Goal: Task Accomplishment & Management: Manage account settings

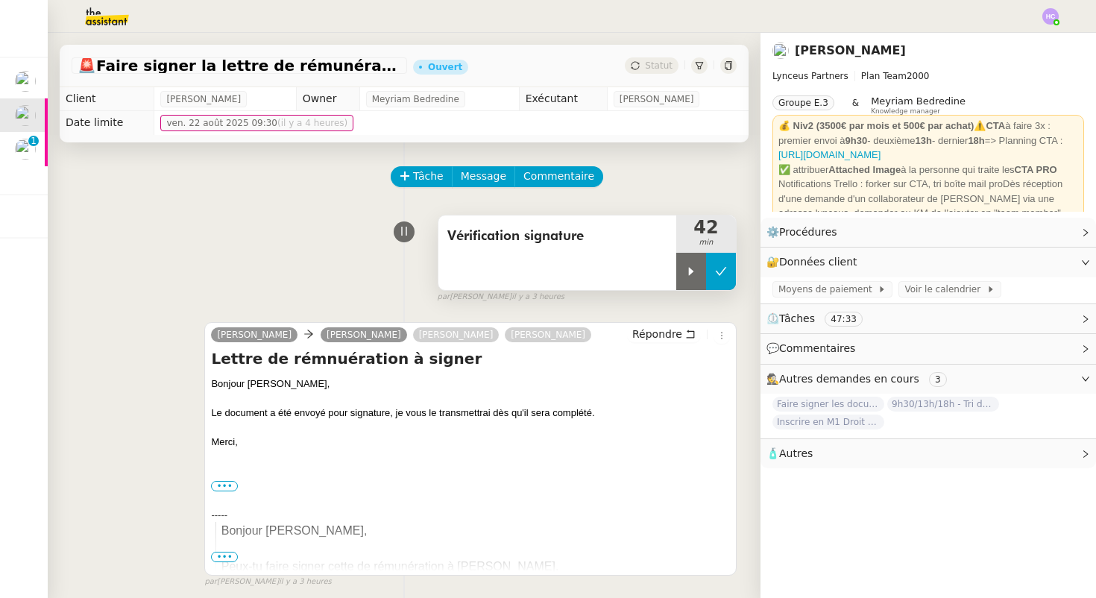
click at [725, 285] on button at bounding box center [721, 271] width 30 height 37
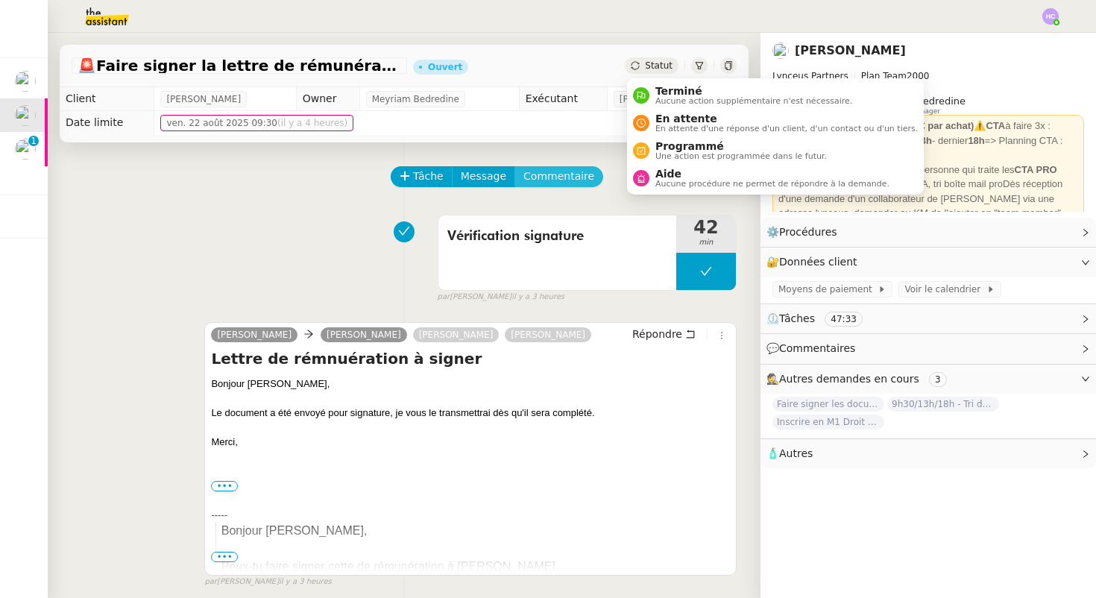
click at [551, 172] on span "Commentaire" at bounding box center [558, 176] width 71 height 17
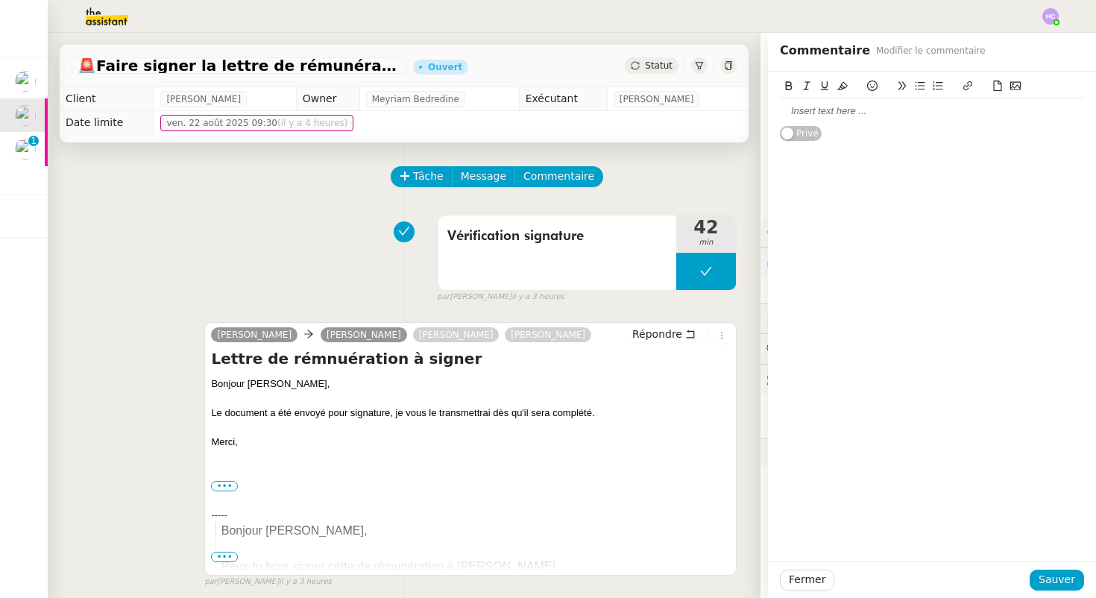
click at [854, 114] on div at bounding box center [932, 110] width 304 height 13
click at [1040, 113] on div "J'ai oublié de stopper mon timer. Peux tu réduire à 2 minutesplease?" at bounding box center [932, 110] width 304 height 13
click at [904, 111] on div "J'ai oublié de stopper mon timer. Peux tu réduire à 2 minutes, please?" at bounding box center [932, 110] width 304 height 13
click at [777, 113] on div "J'ai oublié de stopper mon timer. Peux tu réduire à 2 minutes, please? Privé" at bounding box center [932, 107] width 328 height 70
click at [780, 113] on div "J'ai oublié de stopper mon timer. Peux tu réduire à 2 minutes, please?" at bounding box center [932, 110] width 304 height 13
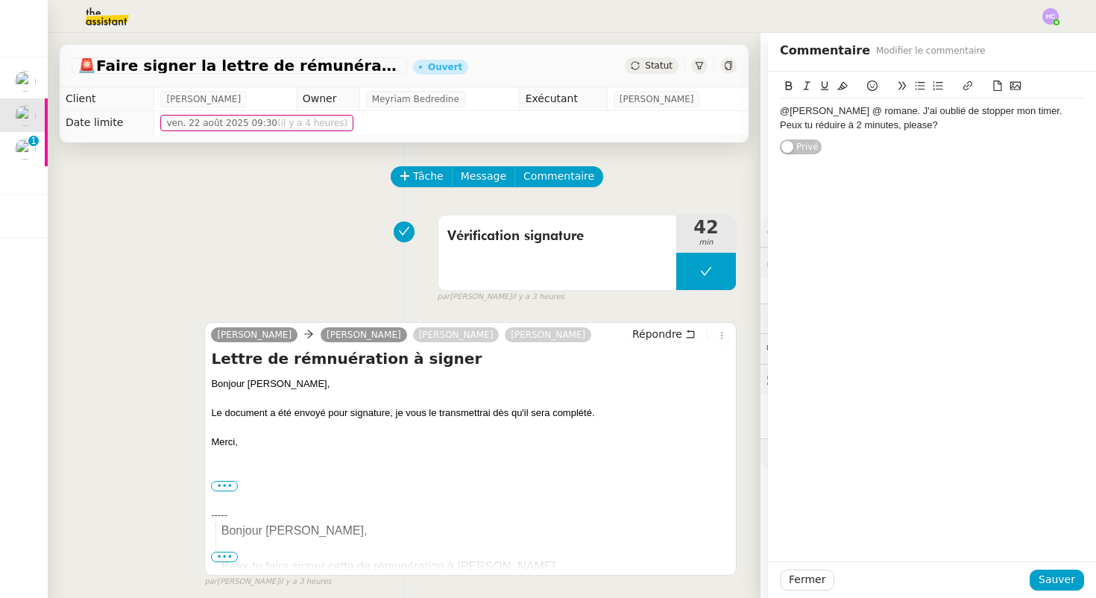
click at [918, 130] on div "@frederique @ romane. J'ai oublié de stopper mon timer. Peux tu réduire à 2 min…" at bounding box center [932, 118] width 304 height 28
click at [1052, 580] on span "Sauver" at bounding box center [1056, 579] width 37 height 17
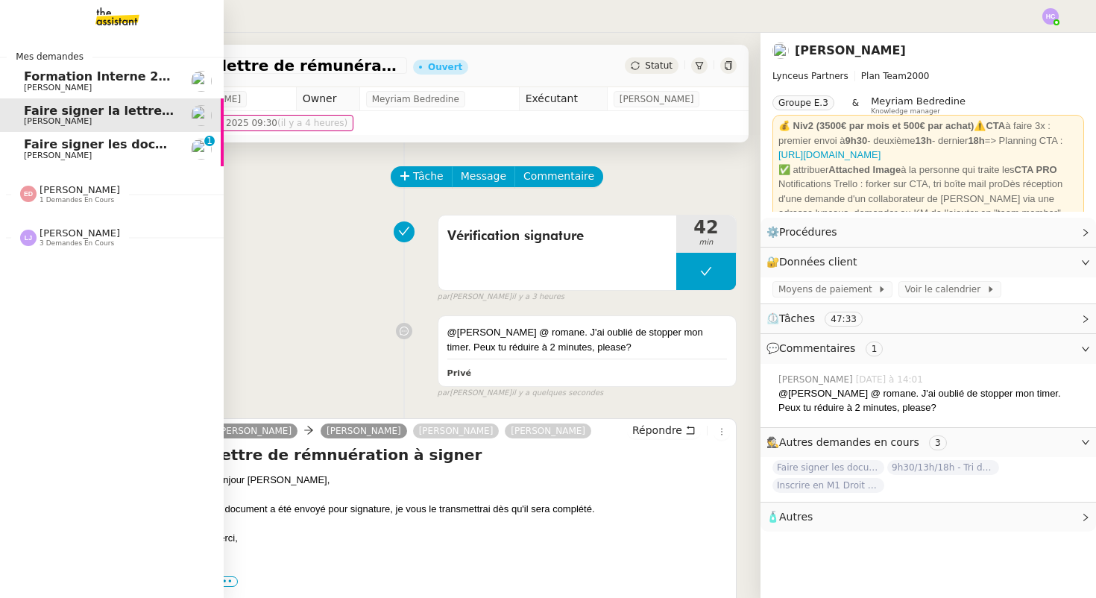
click at [49, 146] on span "Faire signer les documents par Patrick" at bounding box center [185, 144] width 323 height 14
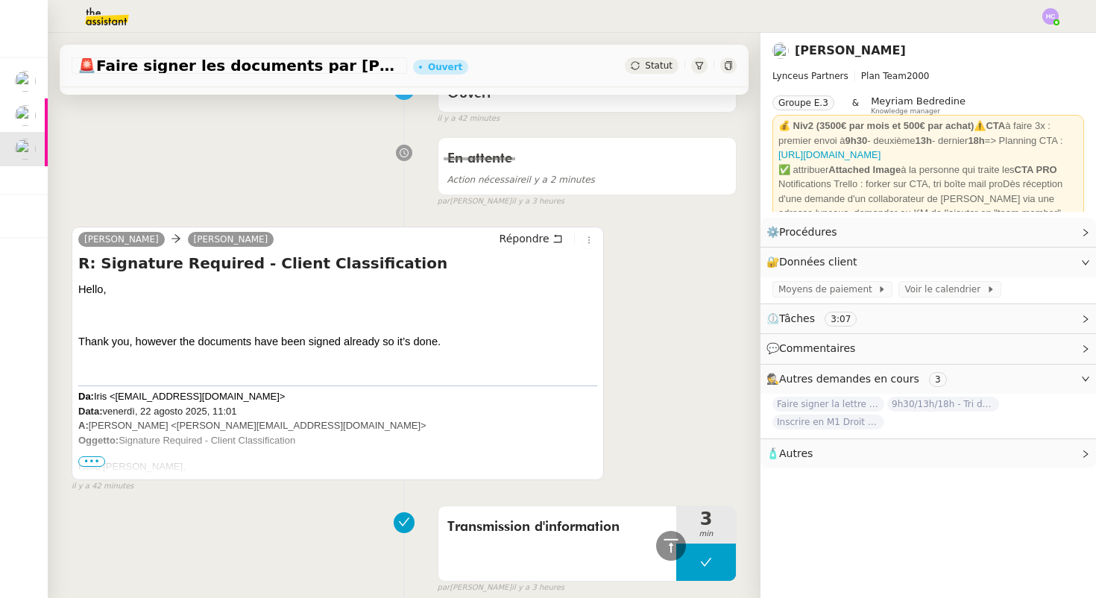
scroll to position [60, 0]
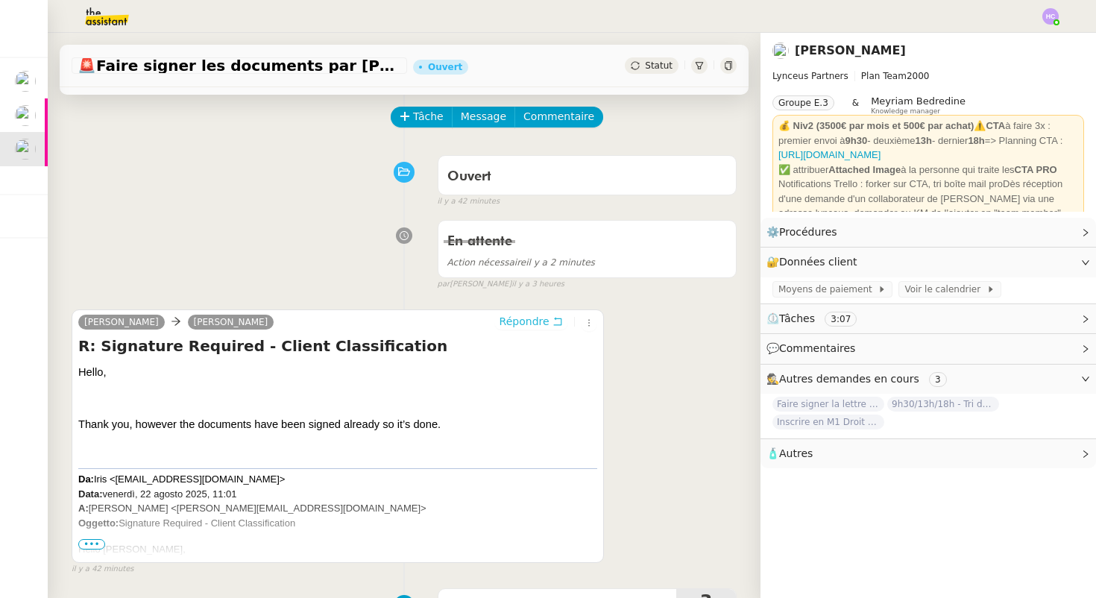
click at [527, 319] on span "Répondre" at bounding box center [524, 321] width 50 height 15
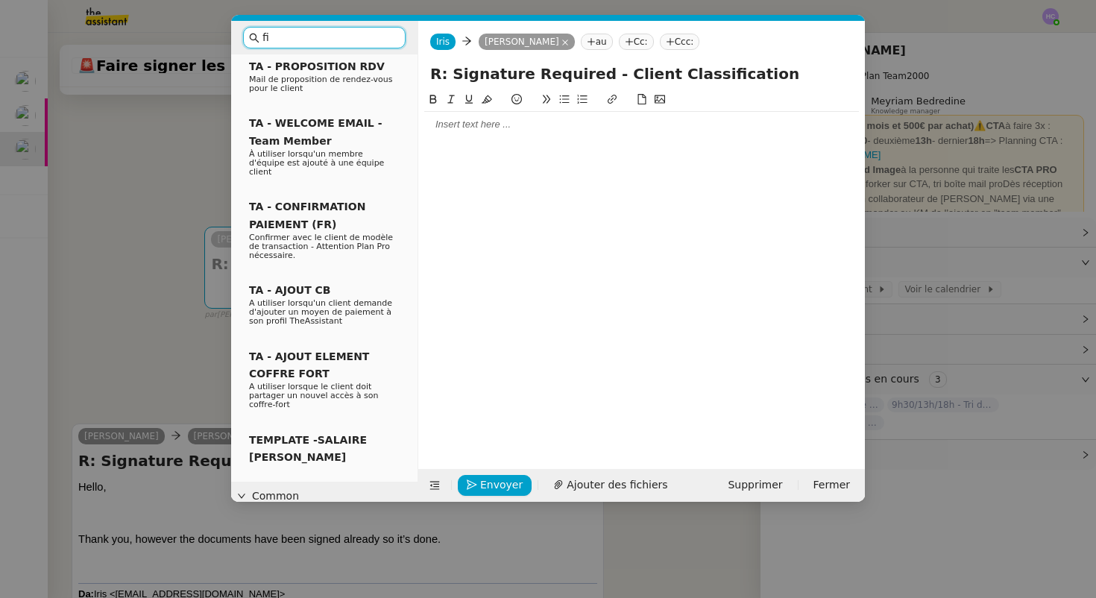
scroll to position [120, 0]
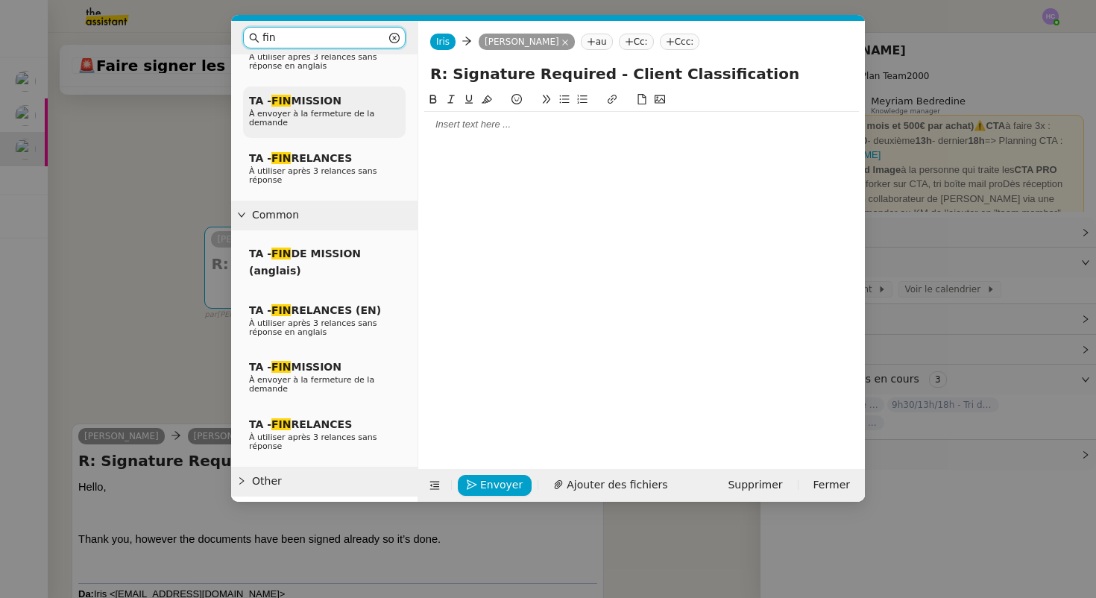
type input "fin"
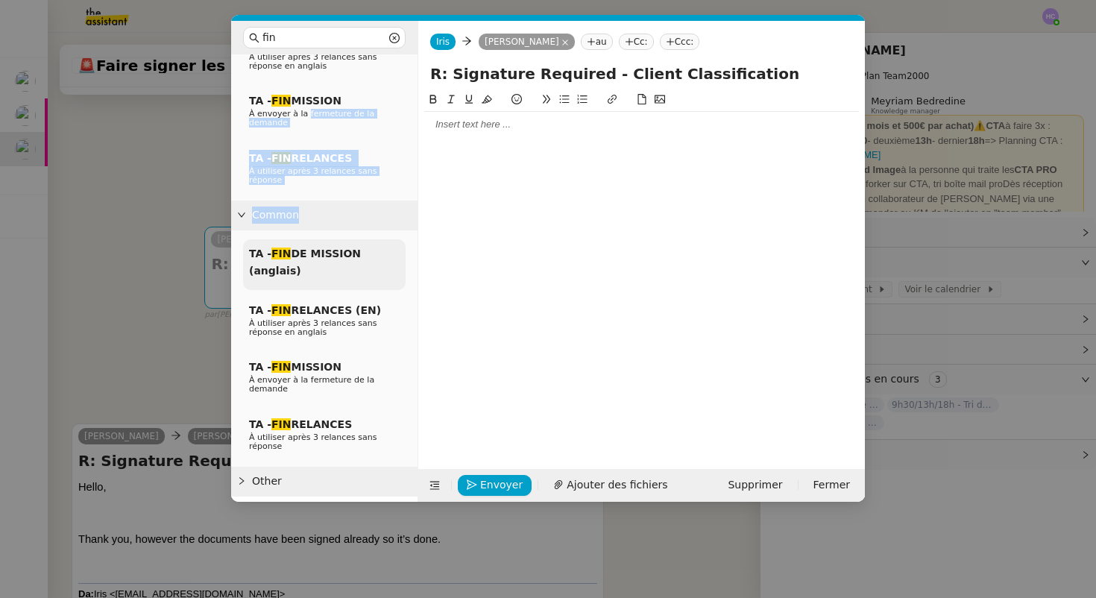
drag, startPoint x: 306, startPoint y: 109, endPoint x: 312, endPoint y: 242, distance: 133.6
click at [312, 242] on nz-collapse "Service TA - FIN DE MISSION (anglais) TA - FIN RELANCES (EN) À utiliser après 3…" at bounding box center [324, 214] width 186 height 561
click at [307, 272] on div "TA - FIN DE MISSION (anglais)" at bounding box center [324, 264] width 162 height 51
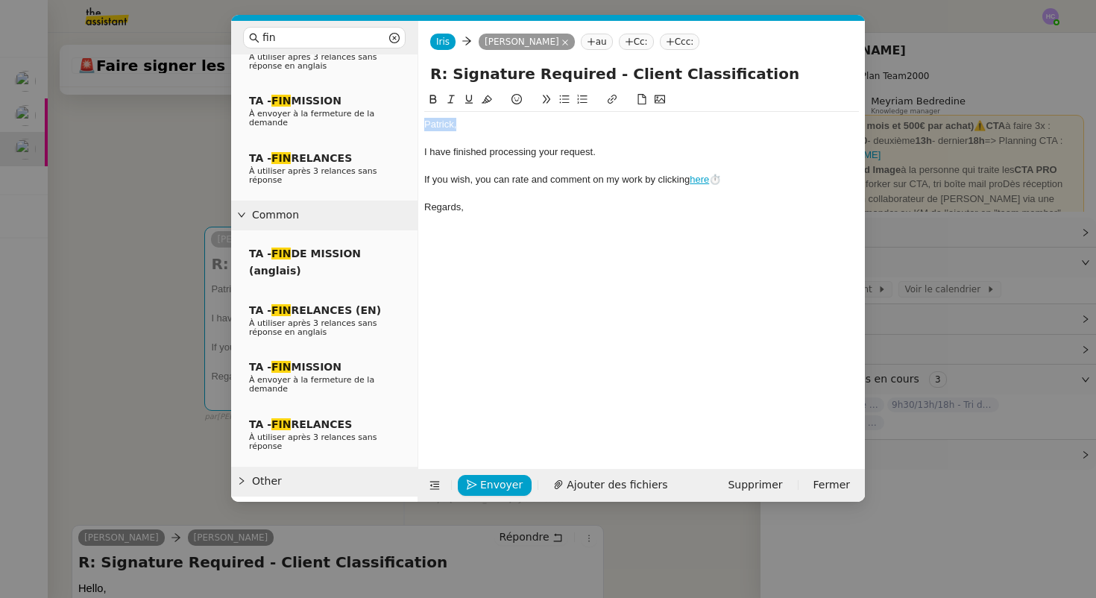
drag, startPoint x: 467, startPoint y: 125, endPoint x: 420, endPoint y: 124, distance: 47.0
click at [420, 124] on nz-spin "﻿Patrick﻿, I have finished processing your request. If you wish, you can rate a…" at bounding box center [641, 271] width 446 height 361
click at [768, 487] on span "Supprimer" at bounding box center [754, 484] width 54 height 17
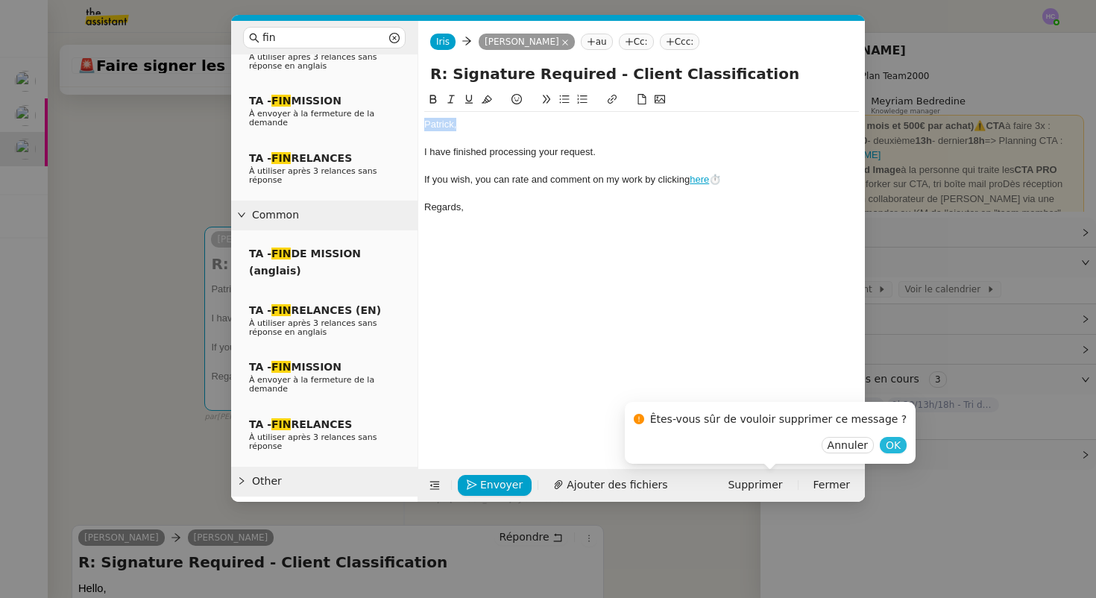
click at [885, 446] on span "OK" at bounding box center [892, 445] width 15 height 15
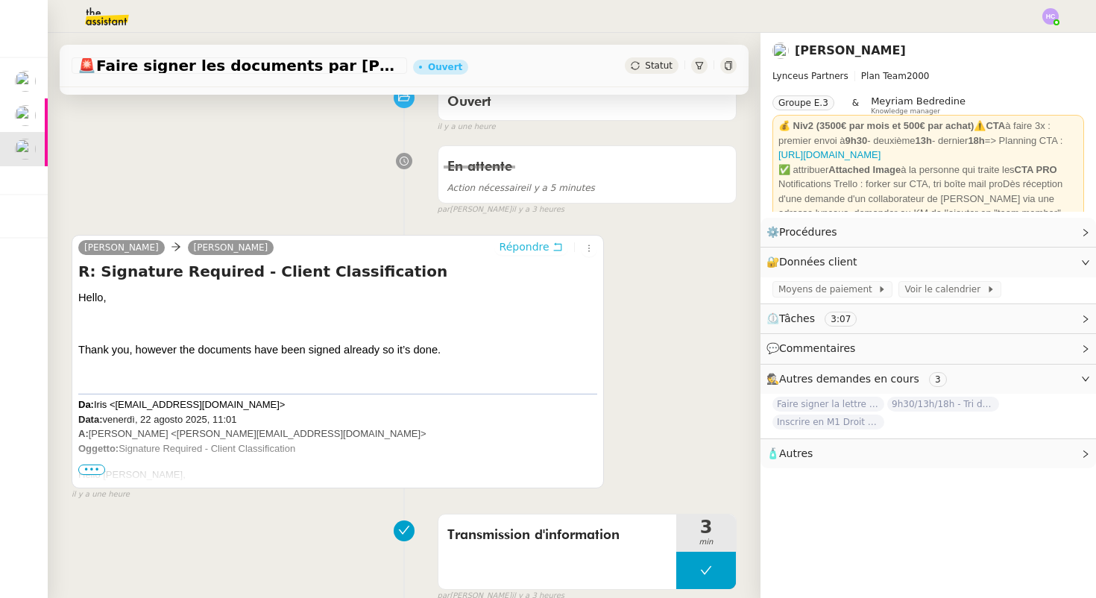
scroll to position [136, 0]
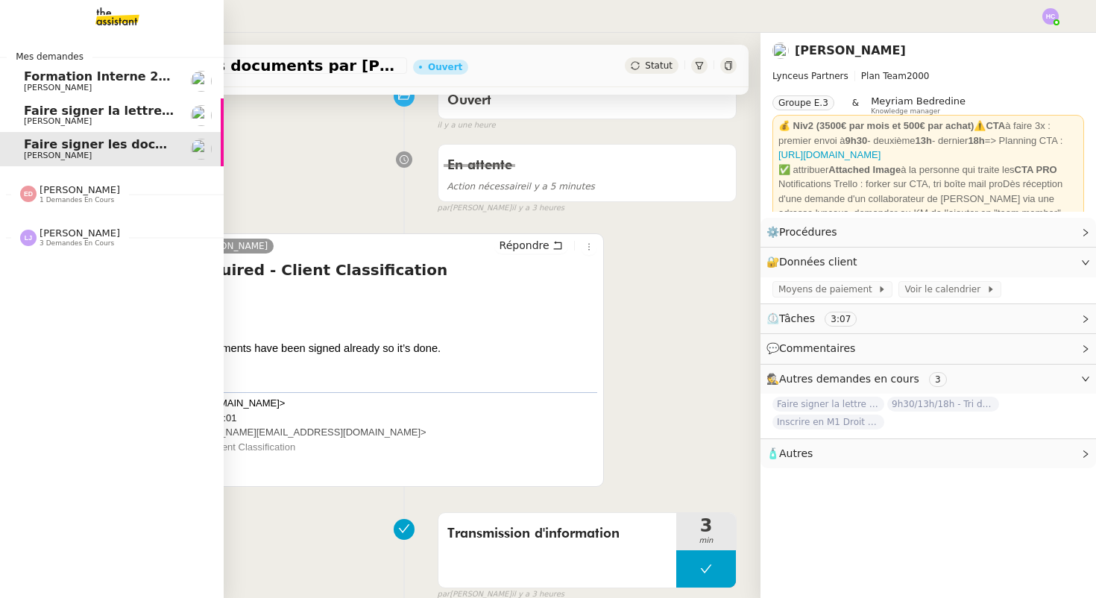
click at [46, 114] on span "Faire signer la lettre de rémunération" at bounding box center [151, 111] width 255 height 14
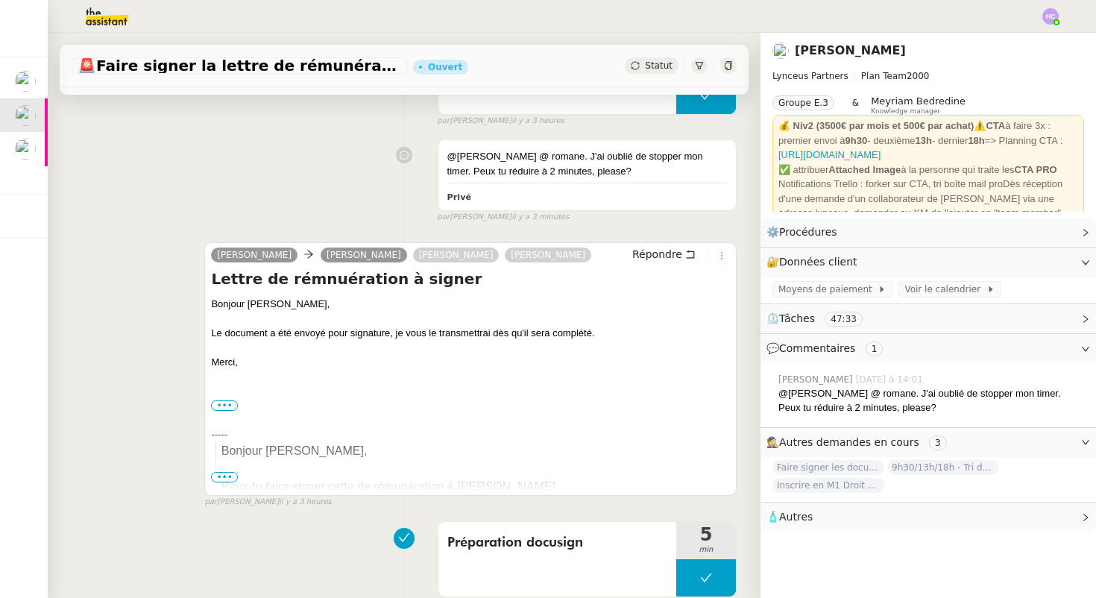
scroll to position [179, 0]
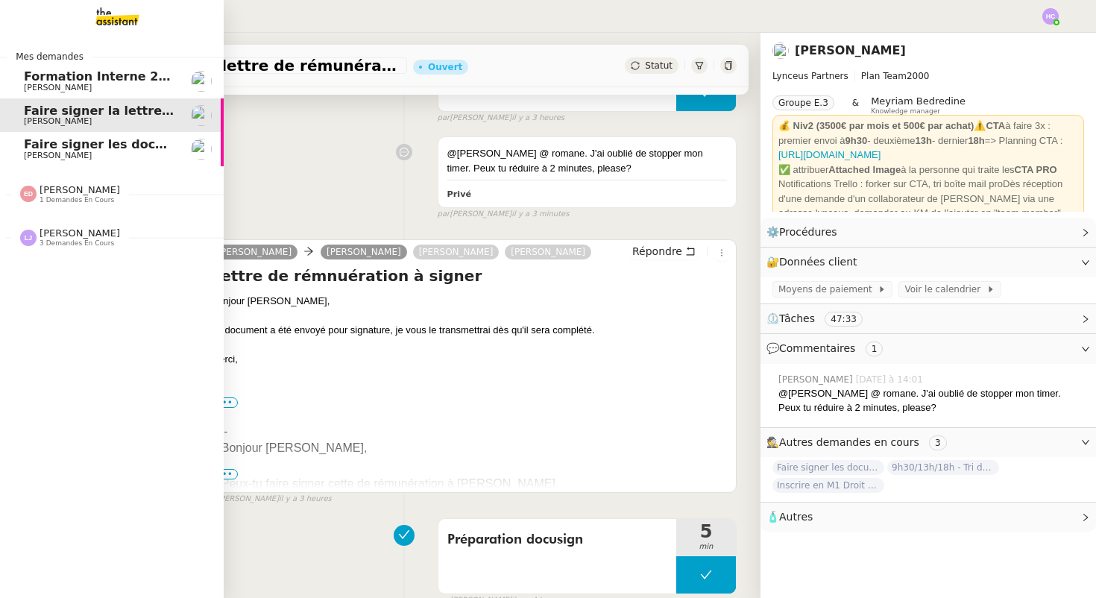
click at [113, 157] on span "Patrick Chotard" at bounding box center [99, 155] width 151 height 9
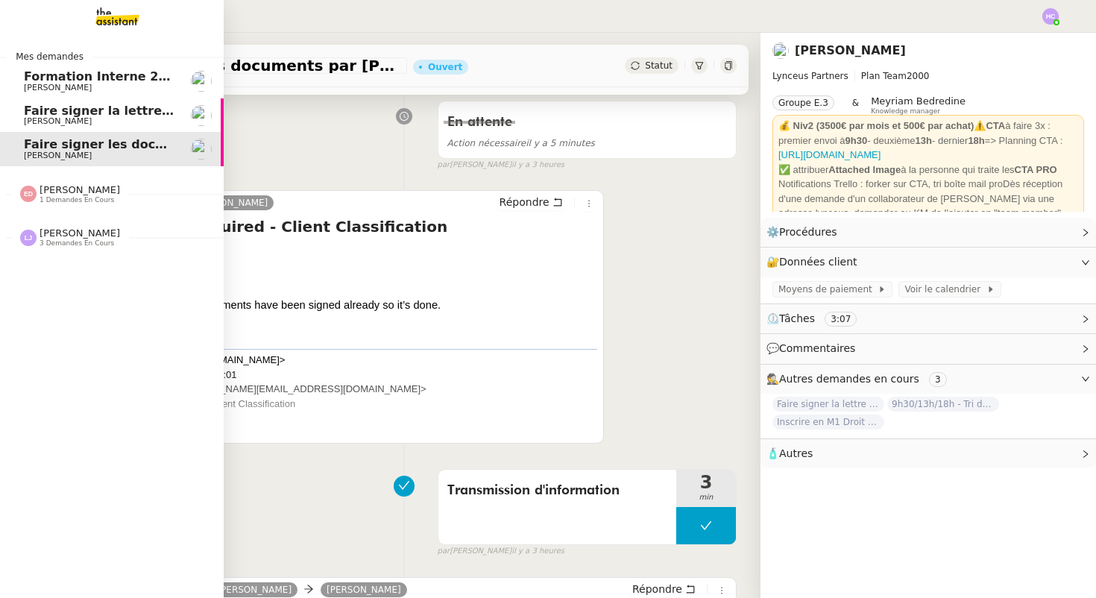
click at [97, 200] on span "1 demandes en cours" at bounding box center [77, 200] width 75 height 8
click at [102, 271] on div "Léa Jonville 3 demandes en cours" at bounding box center [80, 271] width 80 height 19
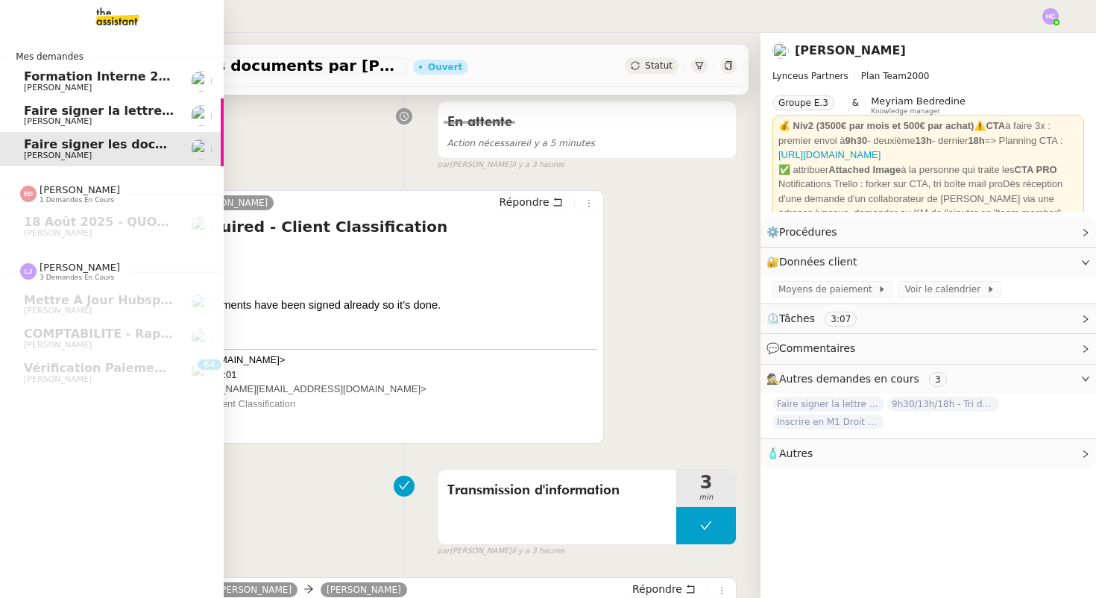
click at [133, 147] on span "Faire signer les documents par Patrick" at bounding box center [185, 144] width 323 height 14
click at [135, 121] on span "Patrick Chotard" at bounding box center [99, 121] width 151 height 9
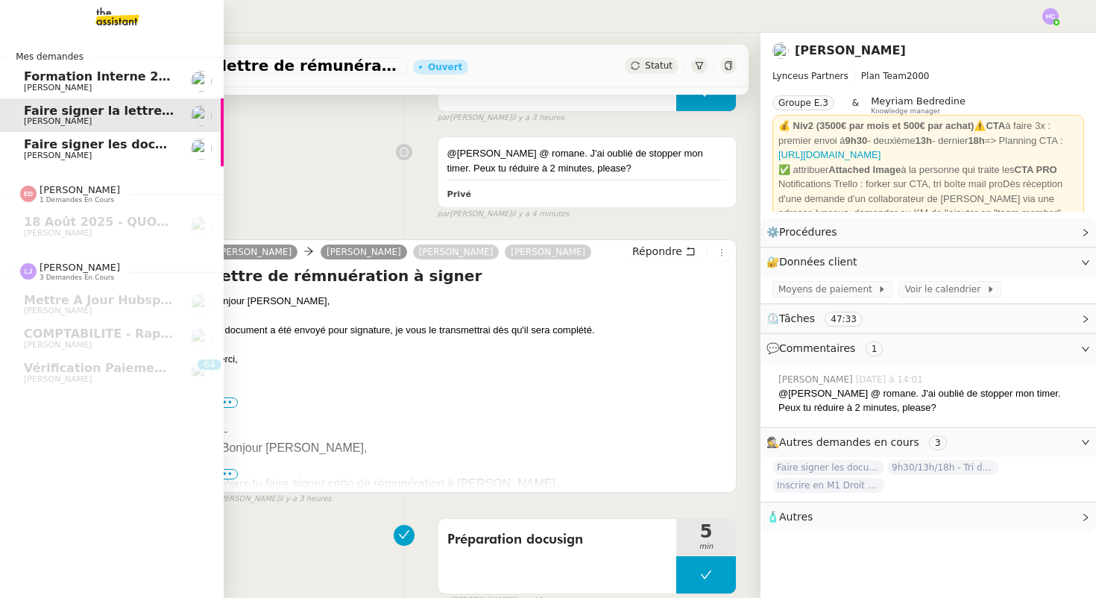
click at [135, 142] on span "Faire signer les documents par Patrick" at bounding box center [185, 144] width 323 height 14
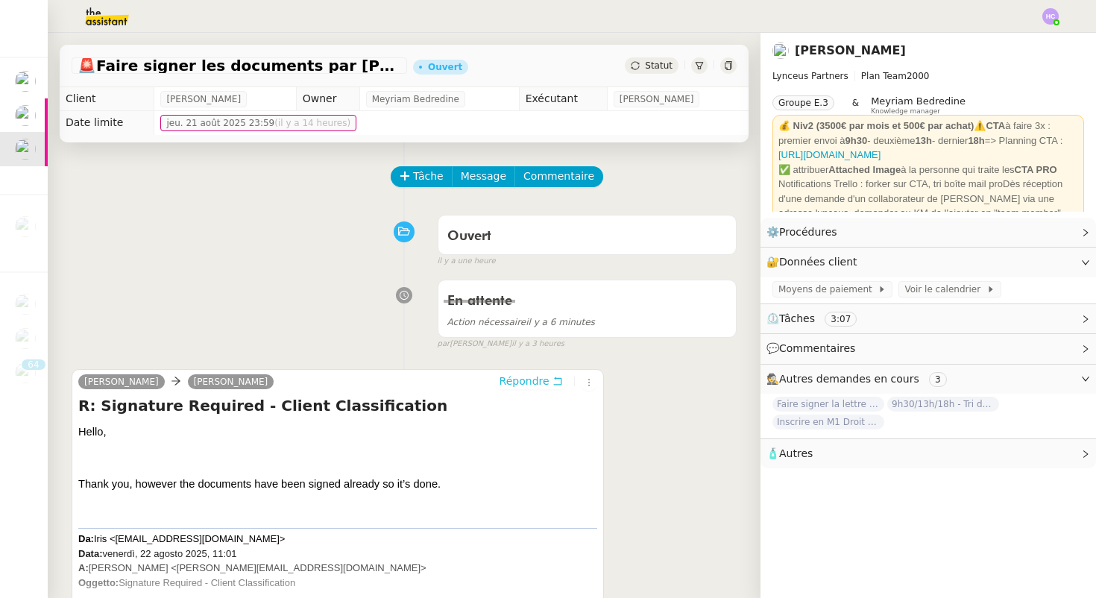
click at [516, 379] on span "Répondre" at bounding box center [524, 380] width 50 height 15
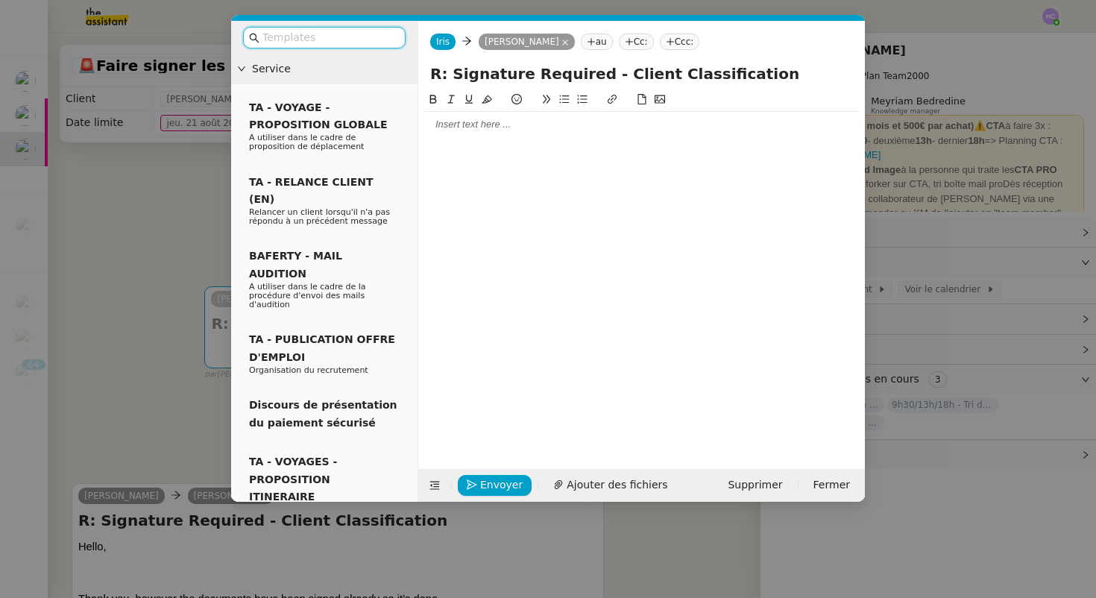
click at [461, 127] on div at bounding box center [641, 124] width 435 height 13
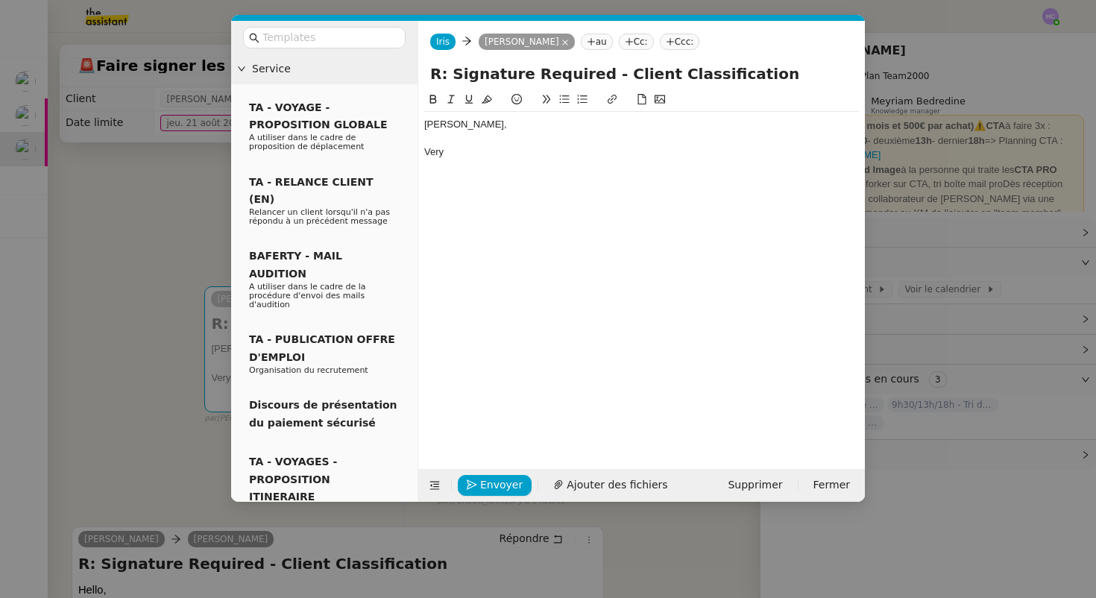
drag, startPoint x: 457, startPoint y: 154, endPoint x: 416, endPoint y: 153, distance: 41.0
click at [416, 153] on nz-layout "Service TA - VOYAGE - PROPOSITION GLOBALE A utiliser dans le cadre de propositi…" at bounding box center [548, 261] width 634 height 481
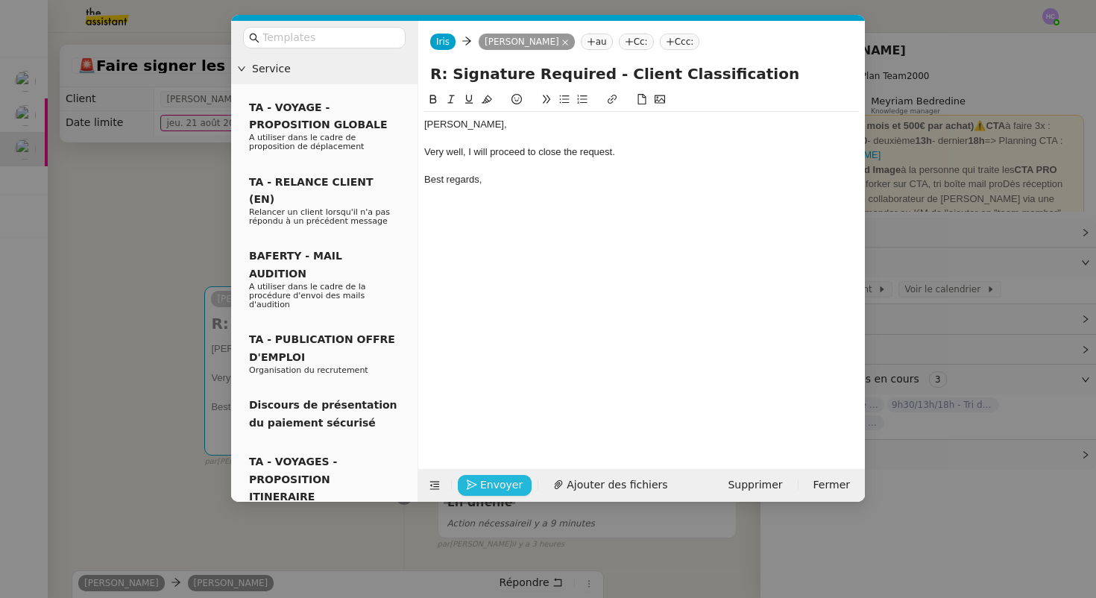
click at [481, 481] on span "Envoyer" at bounding box center [501, 484] width 42 height 17
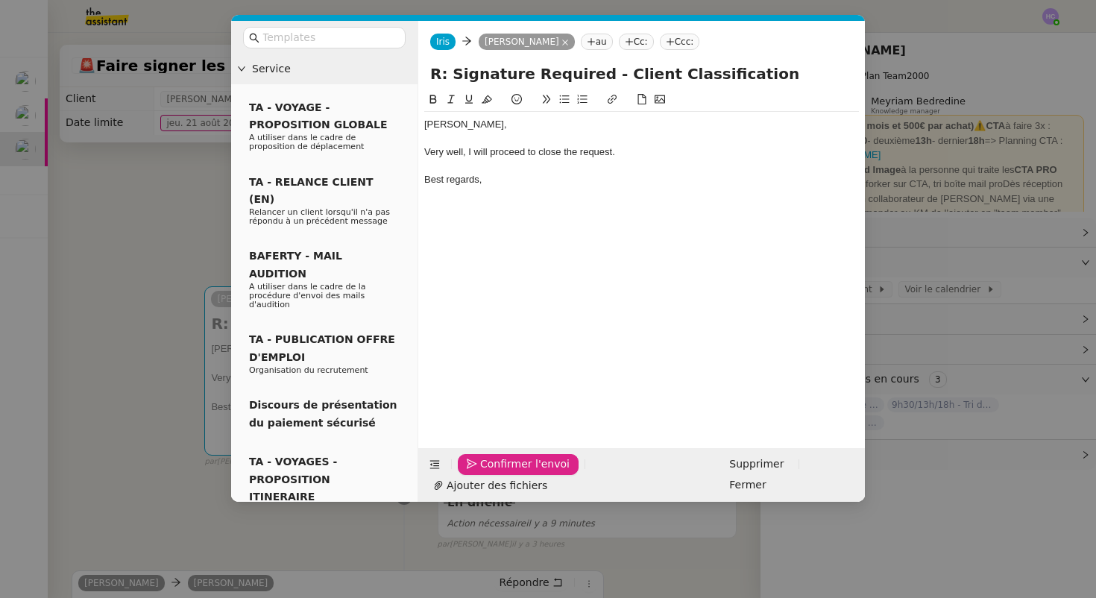
click at [481, 473] on span "Confirmer l'envoi" at bounding box center [524, 463] width 89 height 17
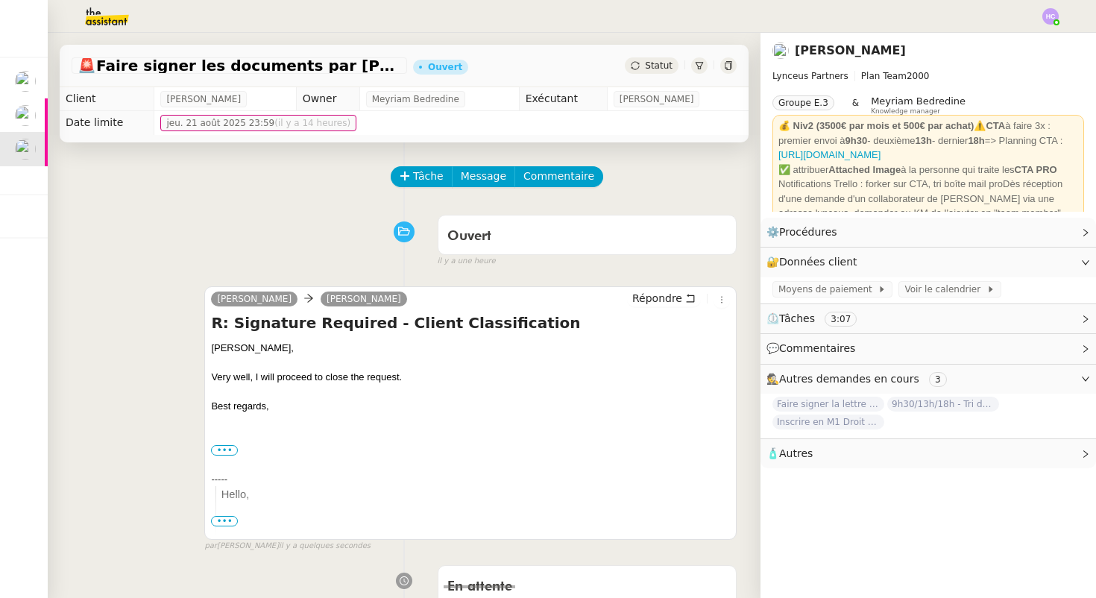
click at [646, 61] on span "Statut" at bounding box center [659, 65] width 28 height 10
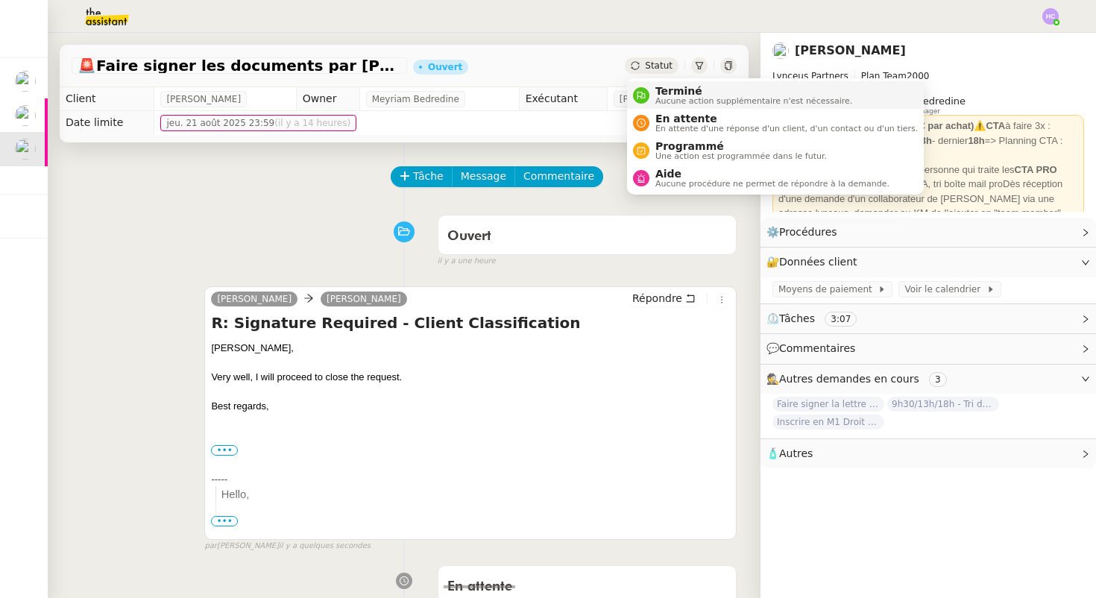
click at [654, 95] on div "Terminé Aucune action supplémentaire n'est nécessaire." at bounding box center [750, 95] width 203 height 20
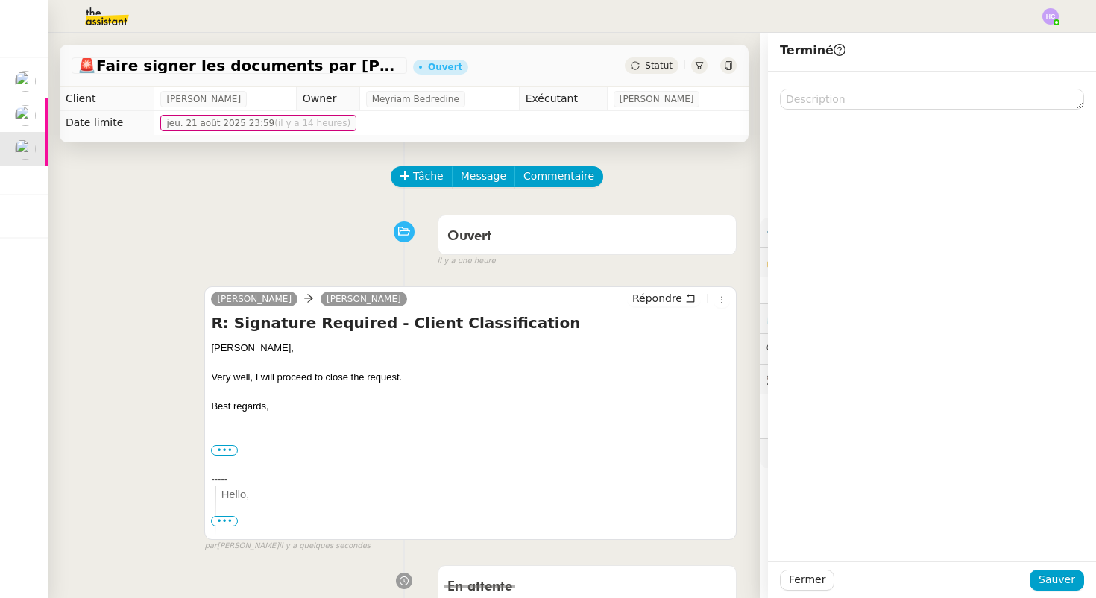
click at [1044, 569] on div "Fermer Sauver" at bounding box center [932, 579] width 328 height 37
click at [1046, 575] on span "Sauver" at bounding box center [1056, 579] width 37 height 17
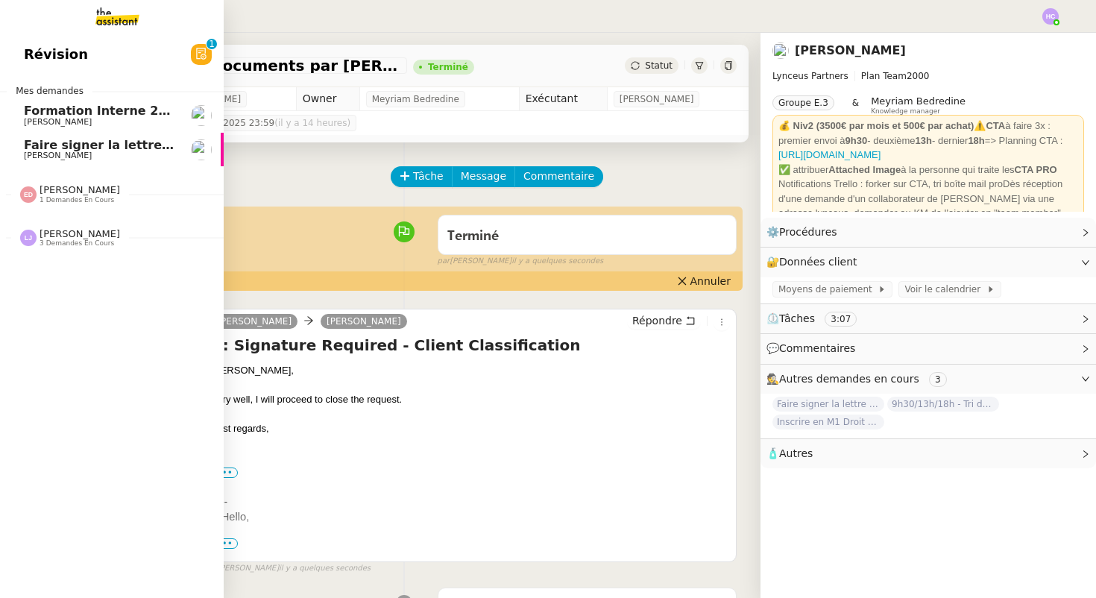
click at [75, 143] on span "Faire signer la lettre de rémunération" at bounding box center [151, 145] width 255 height 14
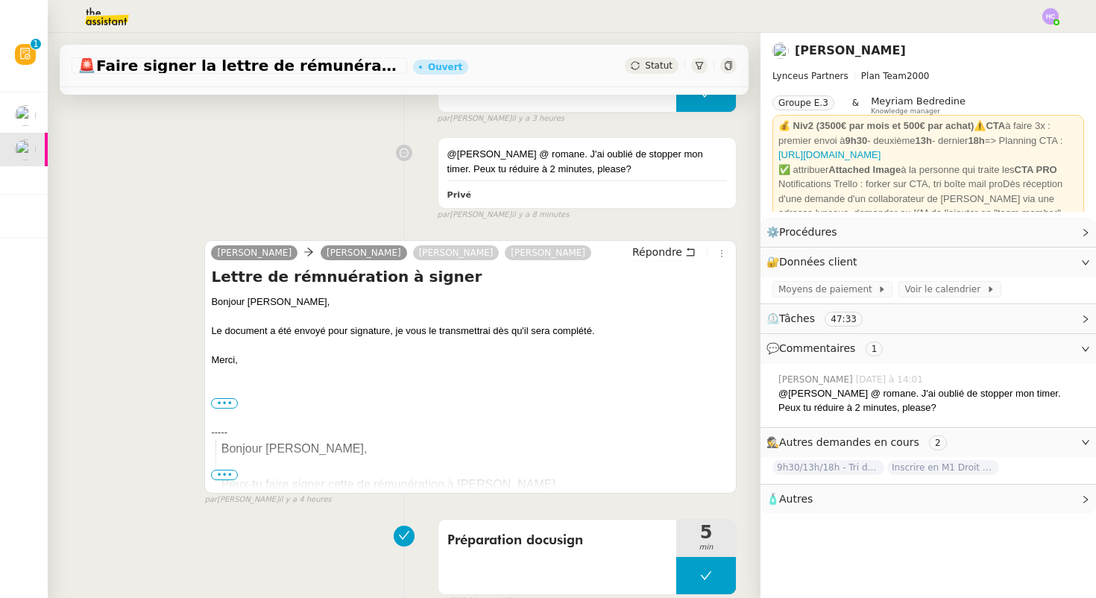
scroll to position [266, 0]
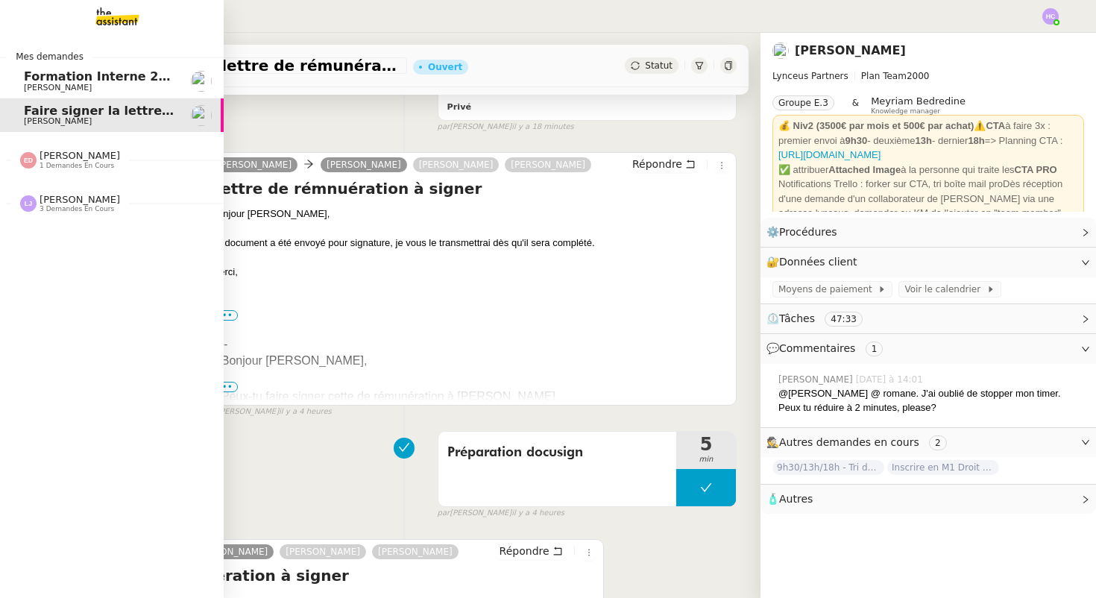
click at [57, 88] on span "Fanny Eyraud" at bounding box center [58, 88] width 68 height 10
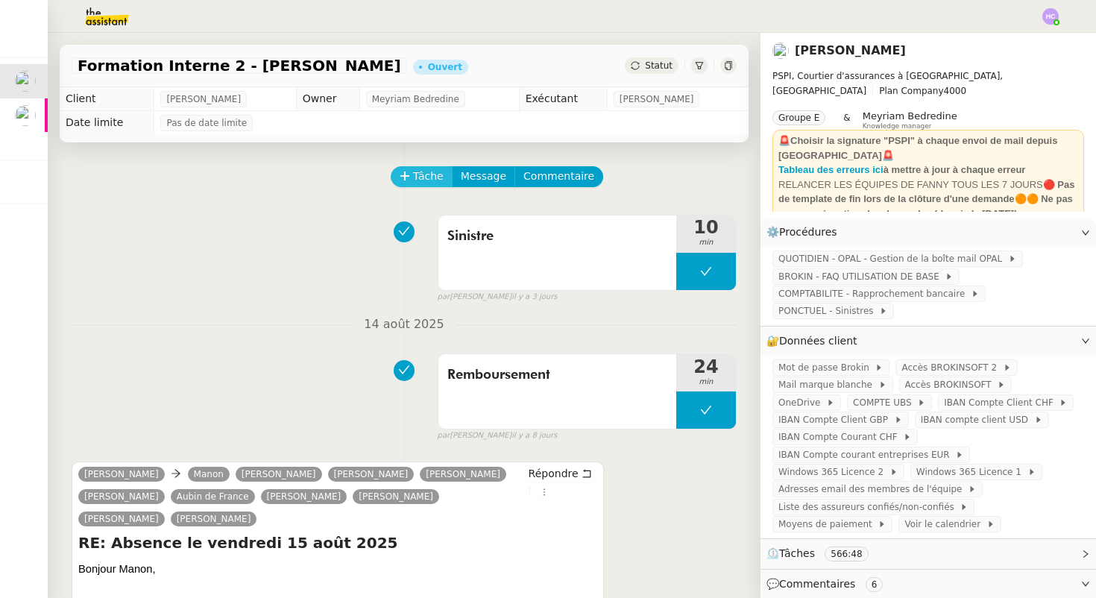
click at [423, 170] on span "Tâche" at bounding box center [428, 176] width 31 height 17
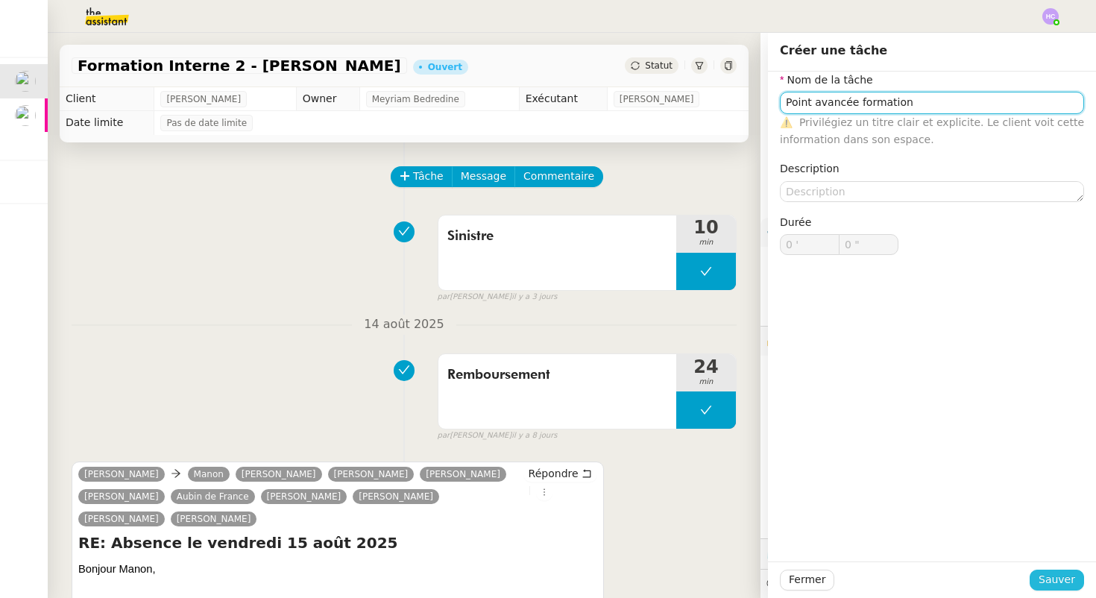
type input "Point avancée formation"
click at [1059, 583] on span "Sauver" at bounding box center [1056, 579] width 37 height 17
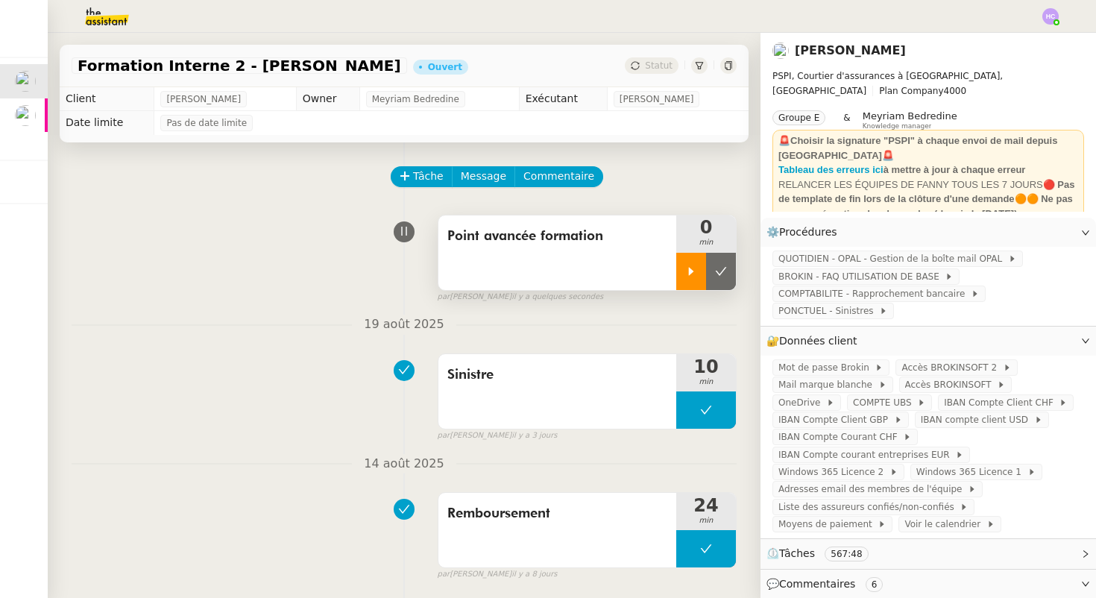
click at [690, 277] on div at bounding box center [691, 271] width 30 height 37
click at [697, 266] on div at bounding box center [706, 271] width 60 height 37
click at [718, 271] on icon at bounding box center [721, 271] width 12 height 12
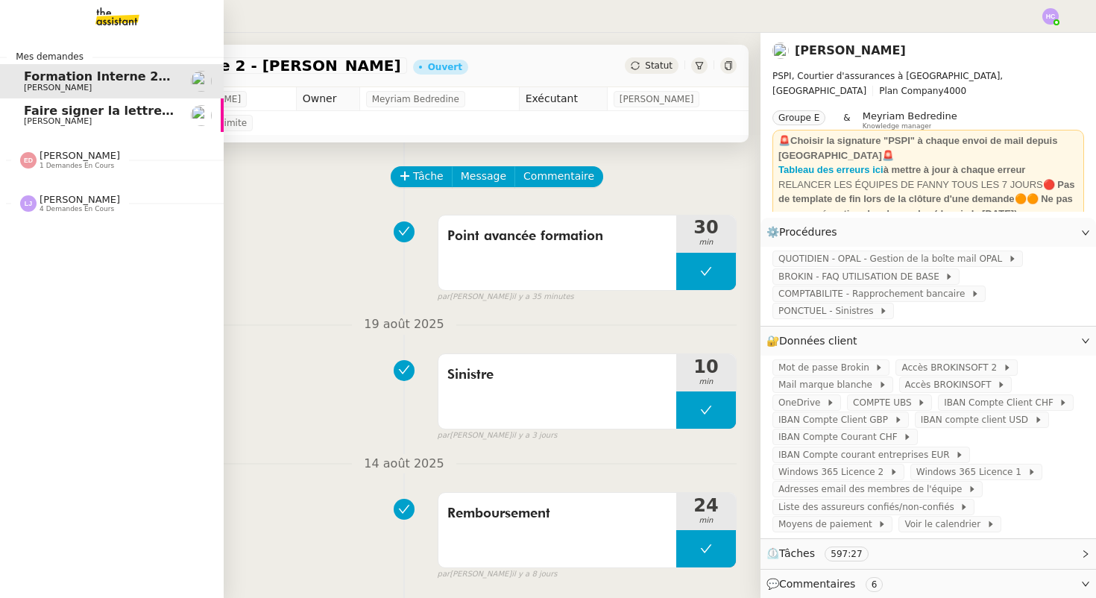
click at [30, 110] on span "Faire signer la lettre de rémunération" at bounding box center [151, 111] width 255 height 14
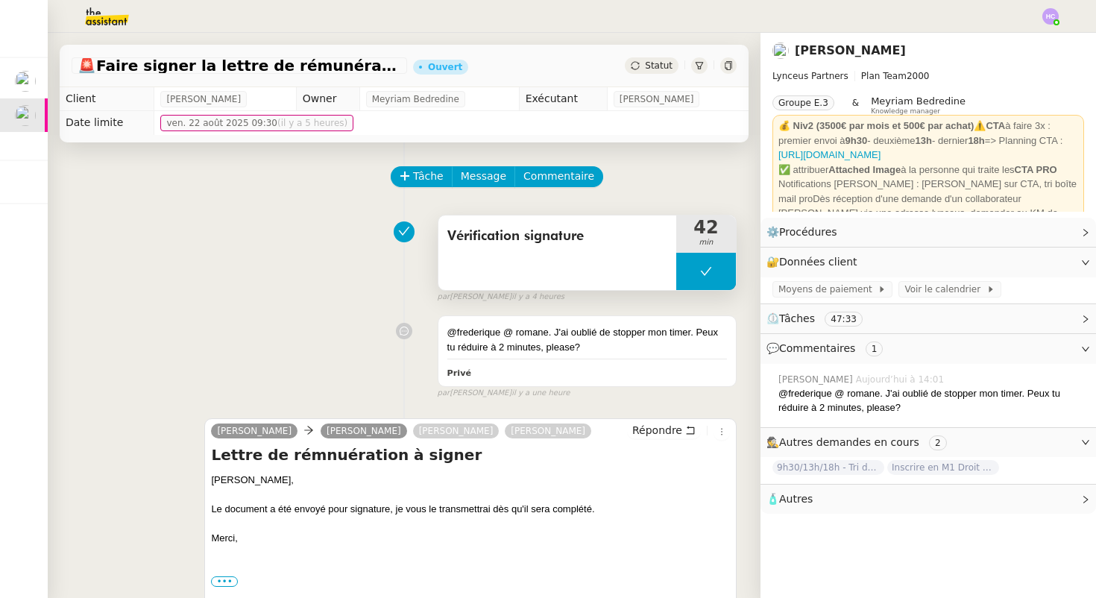
click at [712, 272] on button at bounding box center [706, 271] width 60 height 37
click at [712, 272] on button at bounding box center [721, 271] width 30 height 37
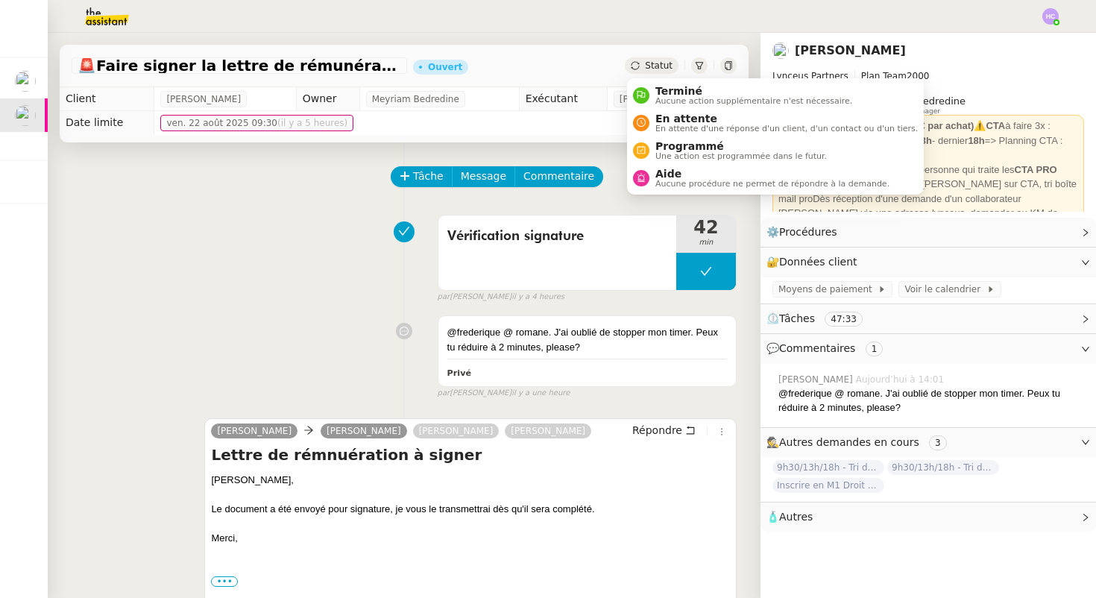
click at [663, 64] on span "Statut" at bounding box center [659, 65] width 28 height 10
click at [687, 176] on span "Aide" at bounding box center [772, 174] width 234 height 12
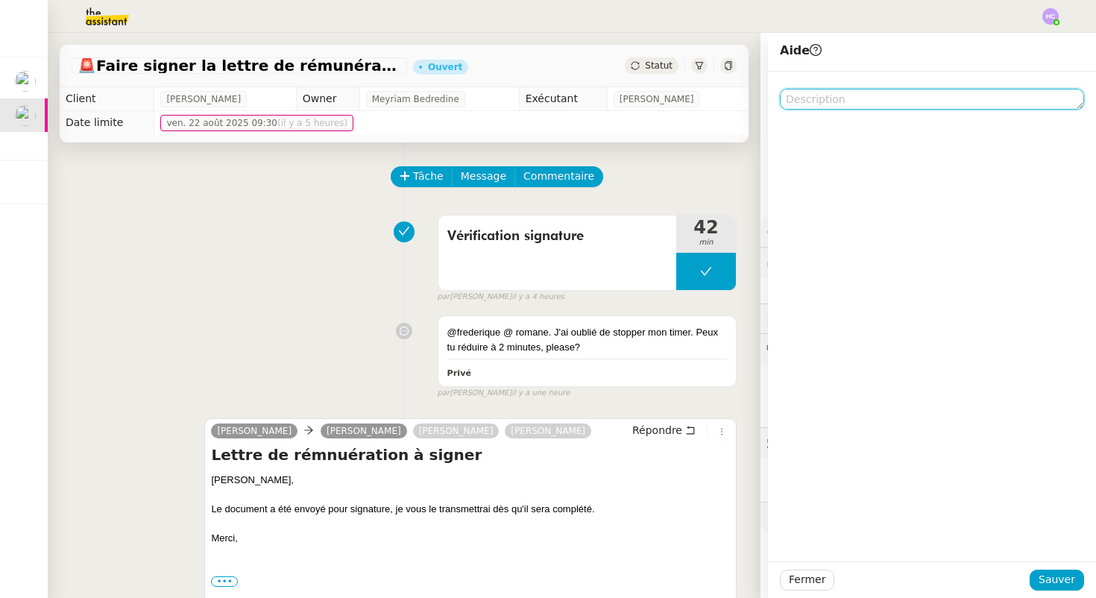
click at [819, 101] on textarea at bounding box center [932, 99] width 304 height 21
type textarea "cf commentaire"
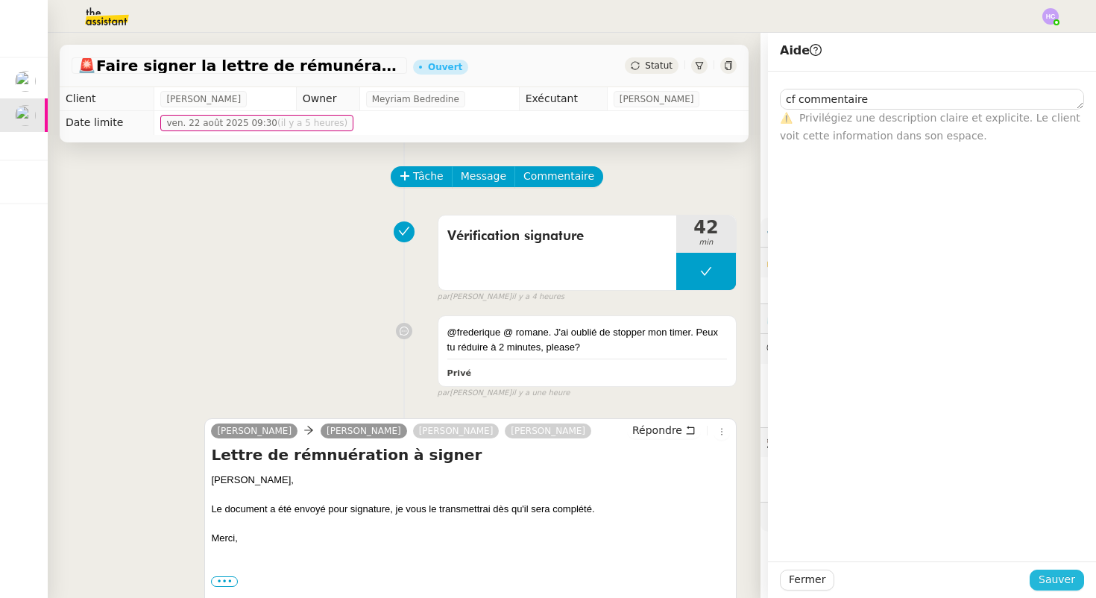
click at [1053, 581] on span "Sauver" at bounding box center [1056, 579] width 37 height 17
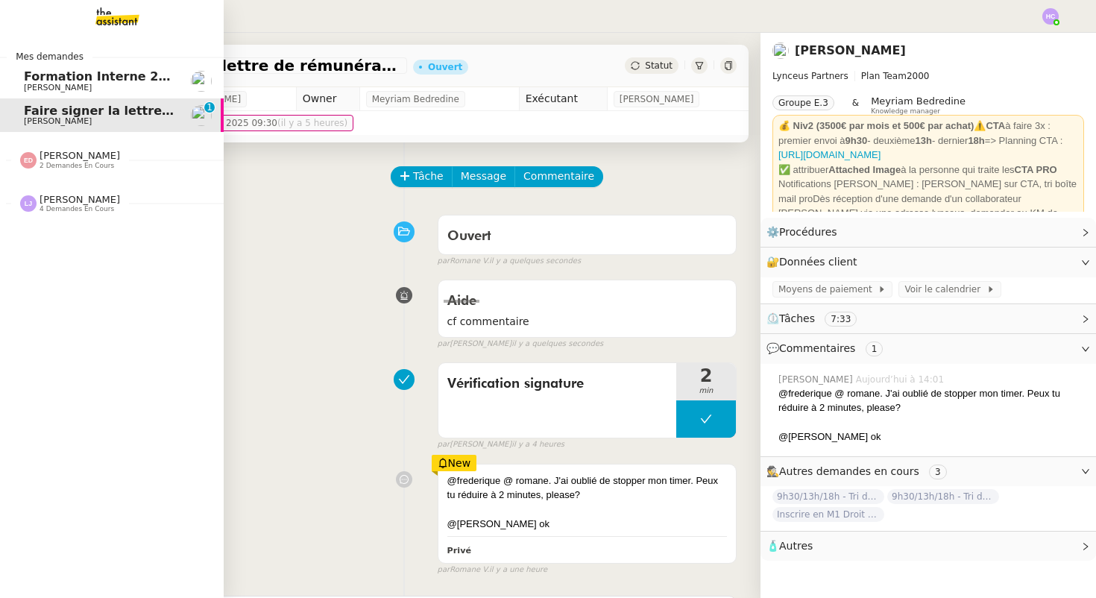
click at [54, 73] on span "Formation Interne 2 - FANNY EYRAUD" at bounding box center [153, 76] width 259 height 14
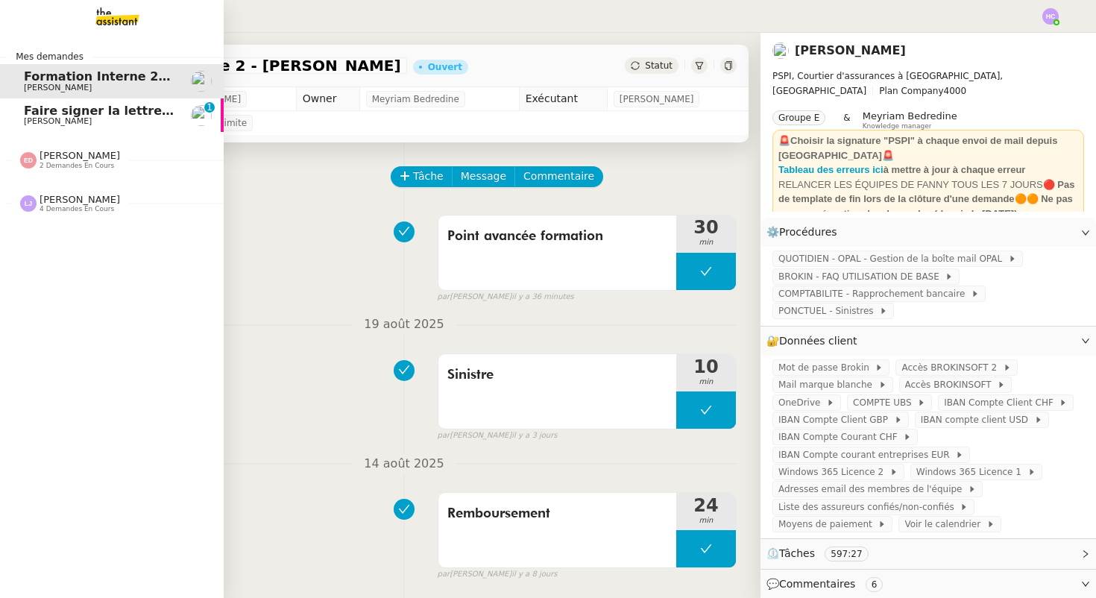
click at [78, 109] on span "Faire signer la lettre de rémunération" at bounding box center [151, 111] width 255 height 14
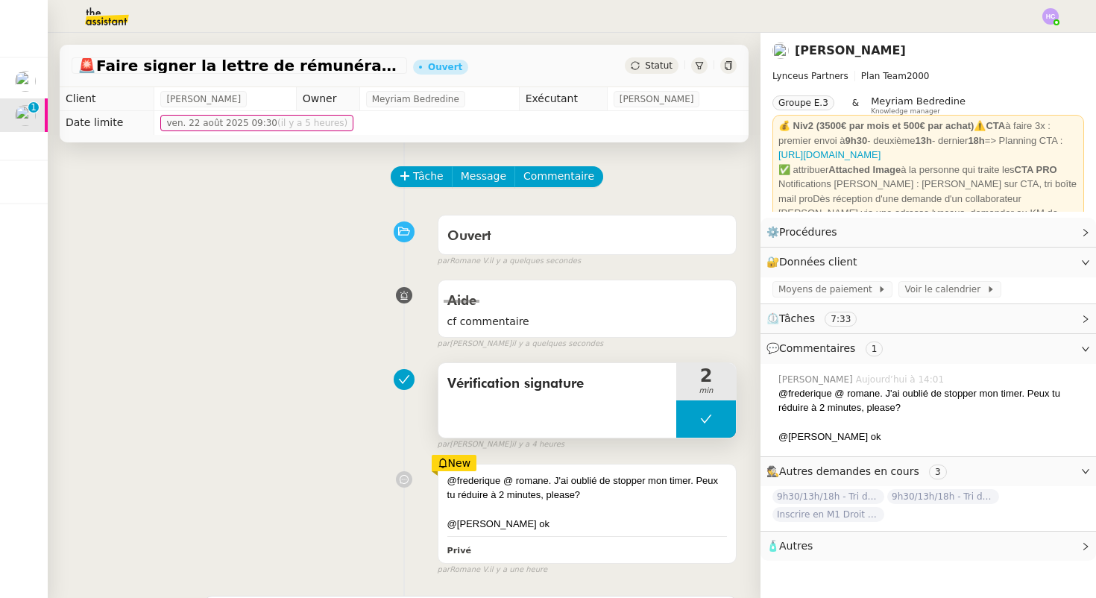
click at [532, 397] on div "Vérification signature" at bounding box center [557, 400] width 238 height 75
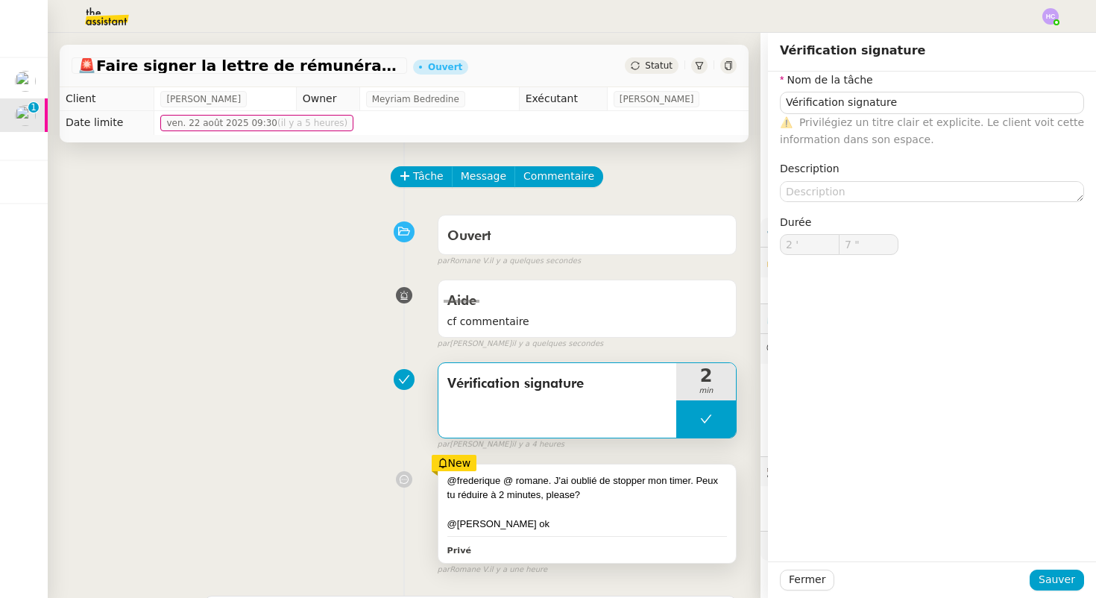
drag, startPoint x: 533, startPoint y: 495, endPoint x: 537, endPoint y: 467, distance: 27.9
click at [534, 480] on div "@frederique @ romane. J'ai oublié de stopper mon timer. Peux tu réduire à 2 min…" at bounding box center [586, 487] width 279 height 29
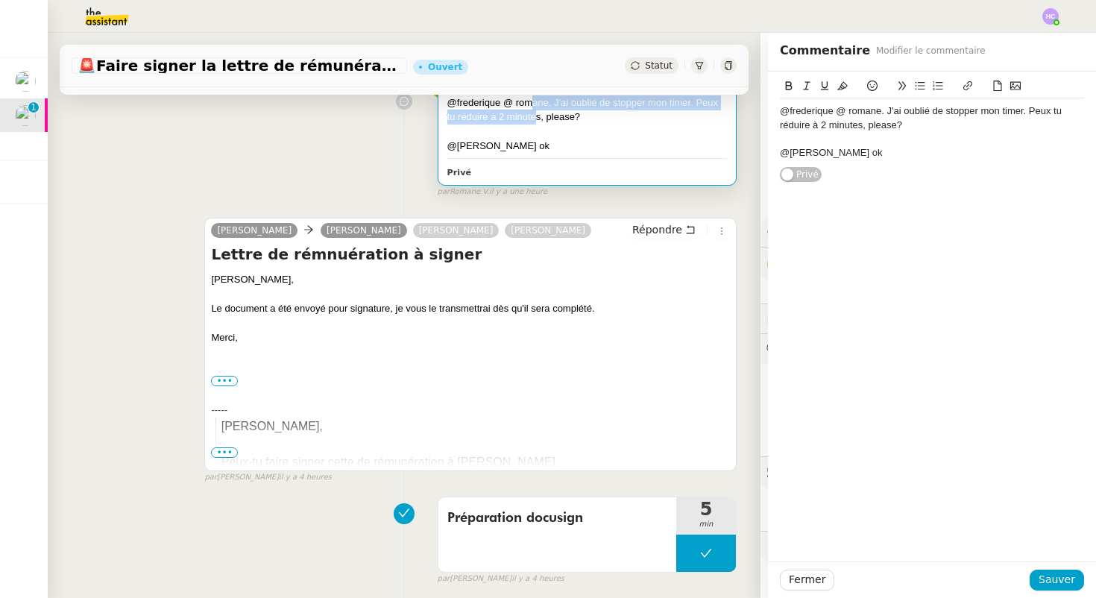
scroll to position [478, 0]
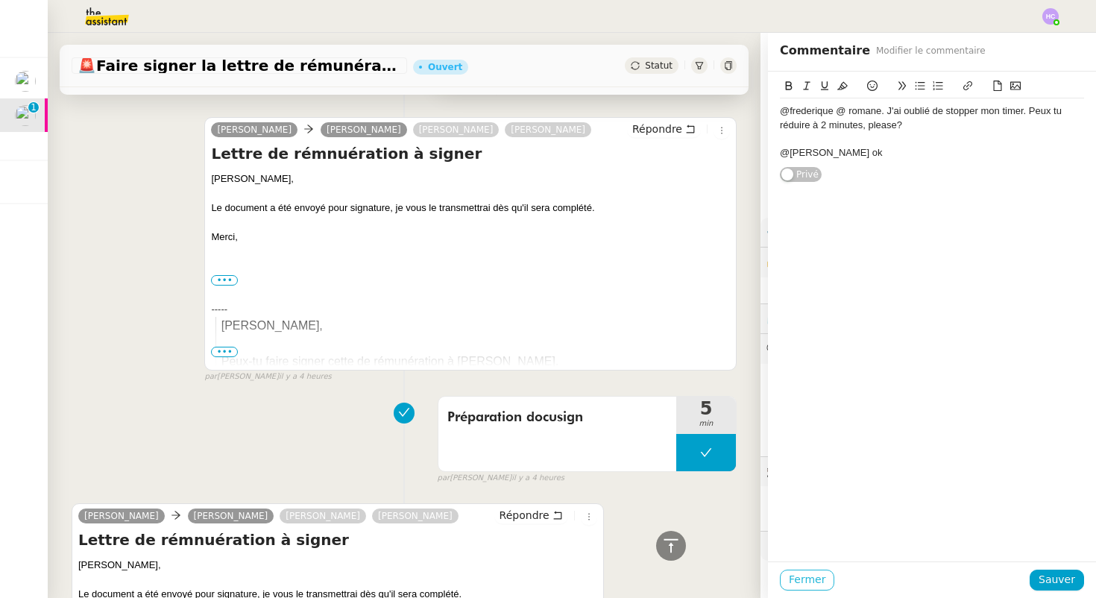
click at [808, 581] on span "Fermer" at bounding box center [807, 579] width 37 height 17
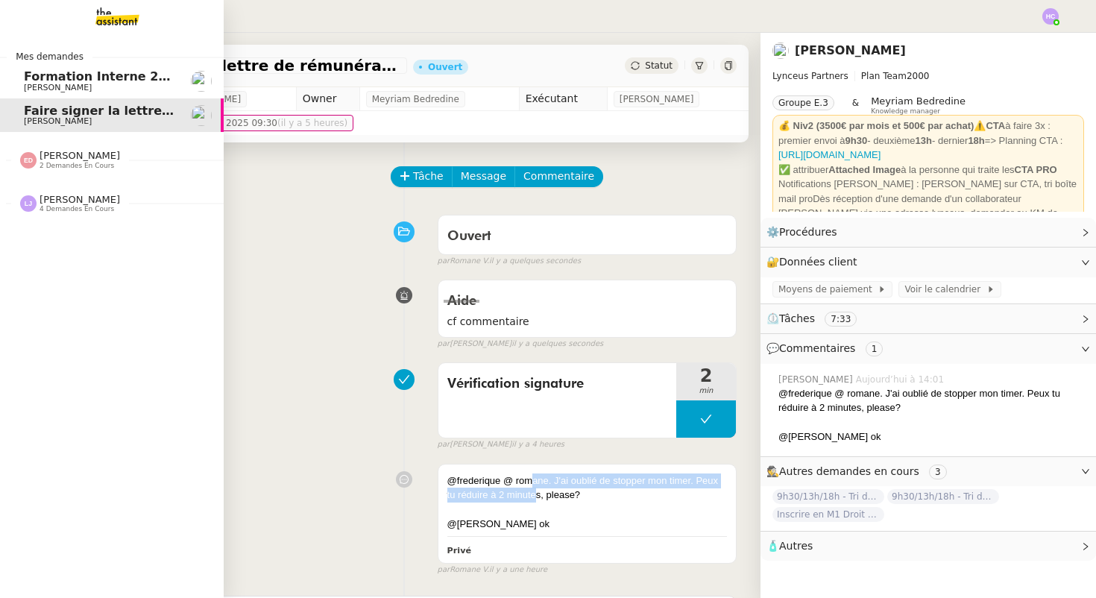
click at [57, 89] on span "Fanny Eyraud" at bounding box center [58, 88] width 68 height 10
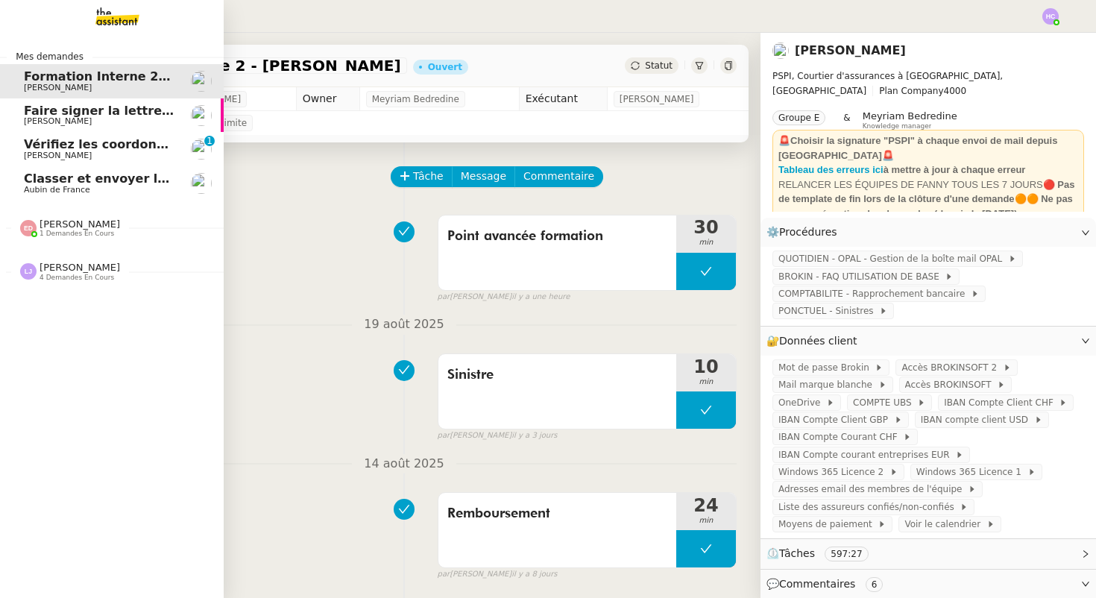
click at [67, 148] on span "Vérifiez les coordonnées bancaires pour le virement" at bounding box center [199, 144] width 350 height 14
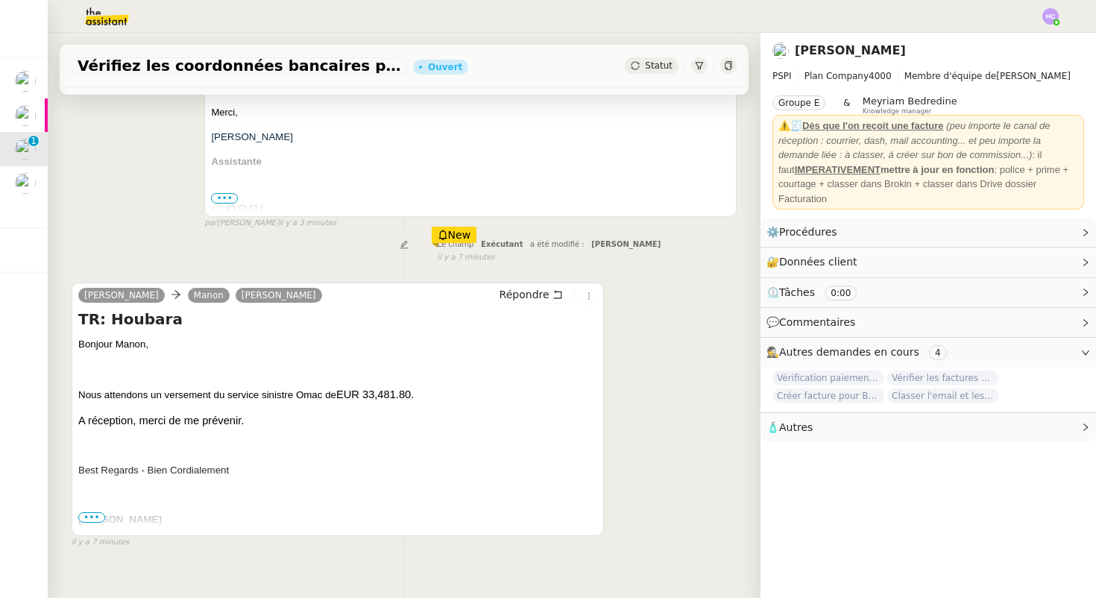
scroll to position [345, 0]
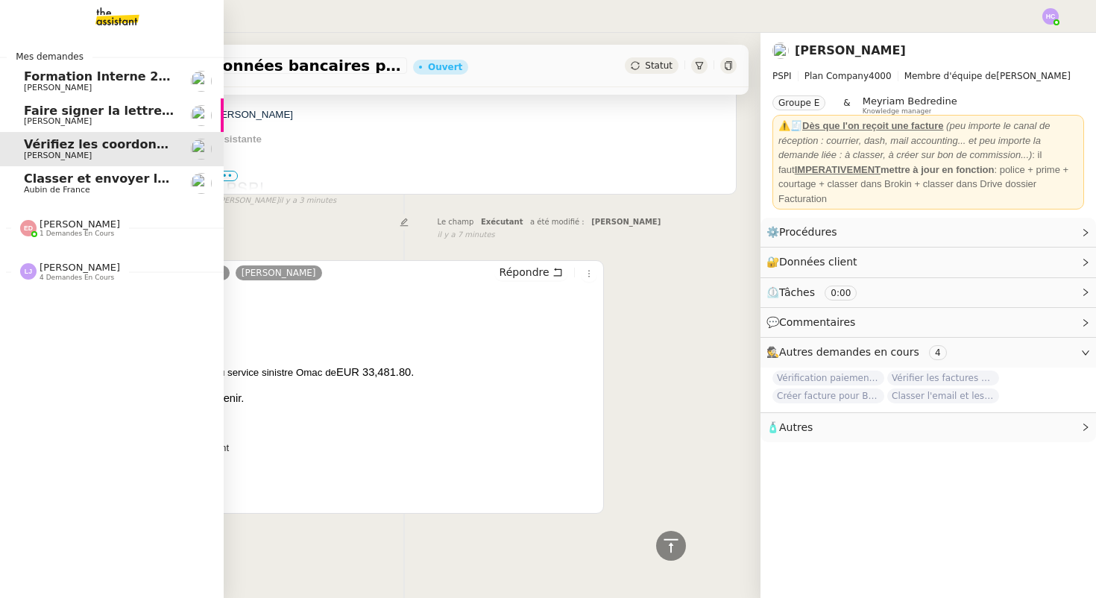
click at [72, 188] on span "Aubin de France" at bounding box center [57, 190] width 66 height 10
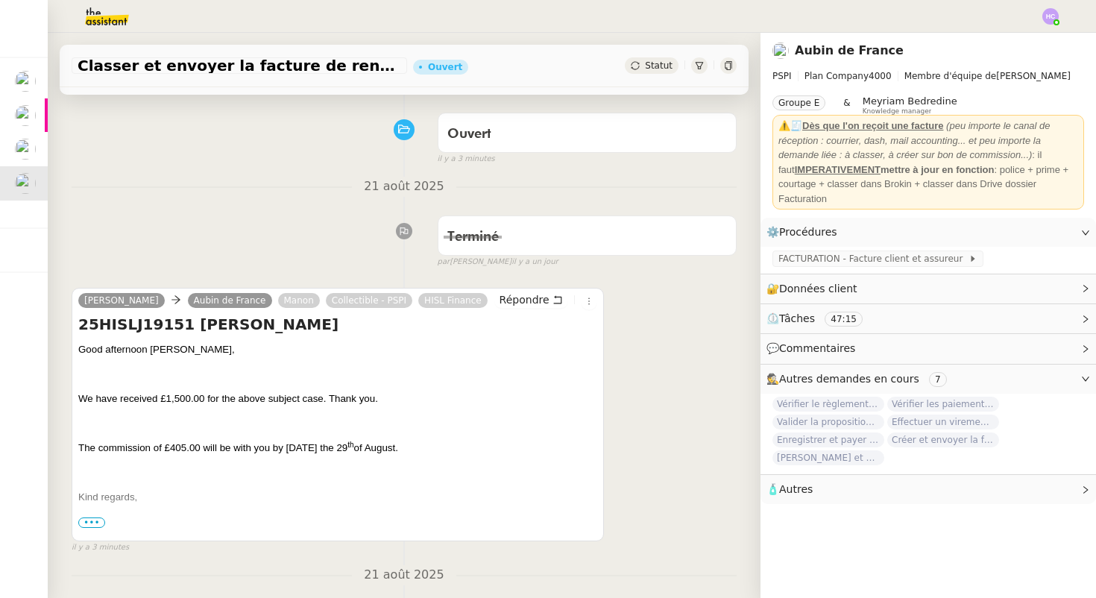
scroll to position [110, 0]
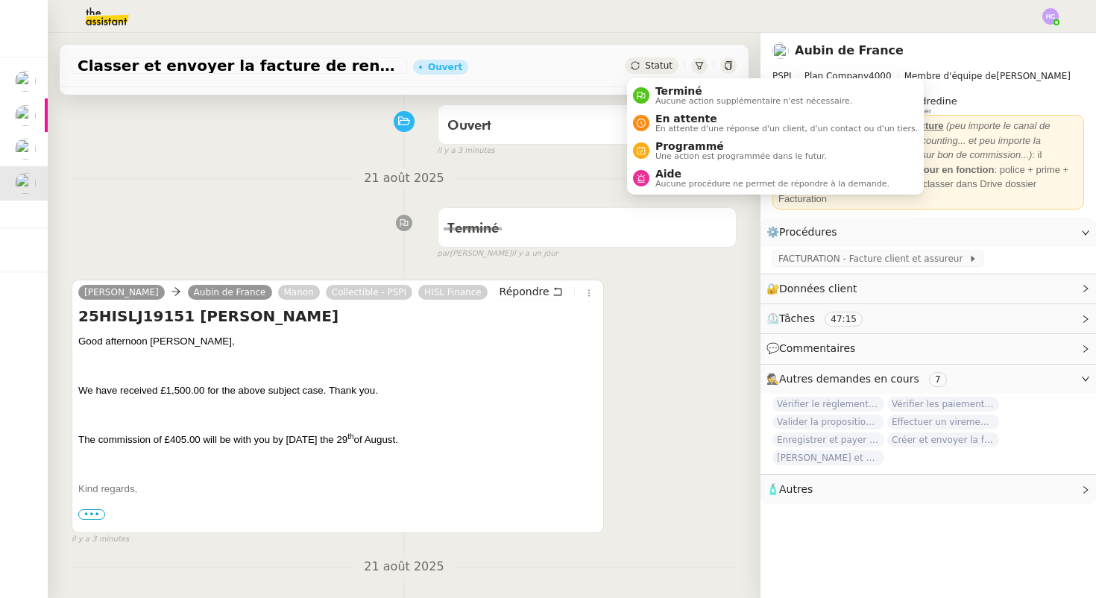
click at [654, 69] on span "Statut" at bounding box center [659, 65] width 28 height 10
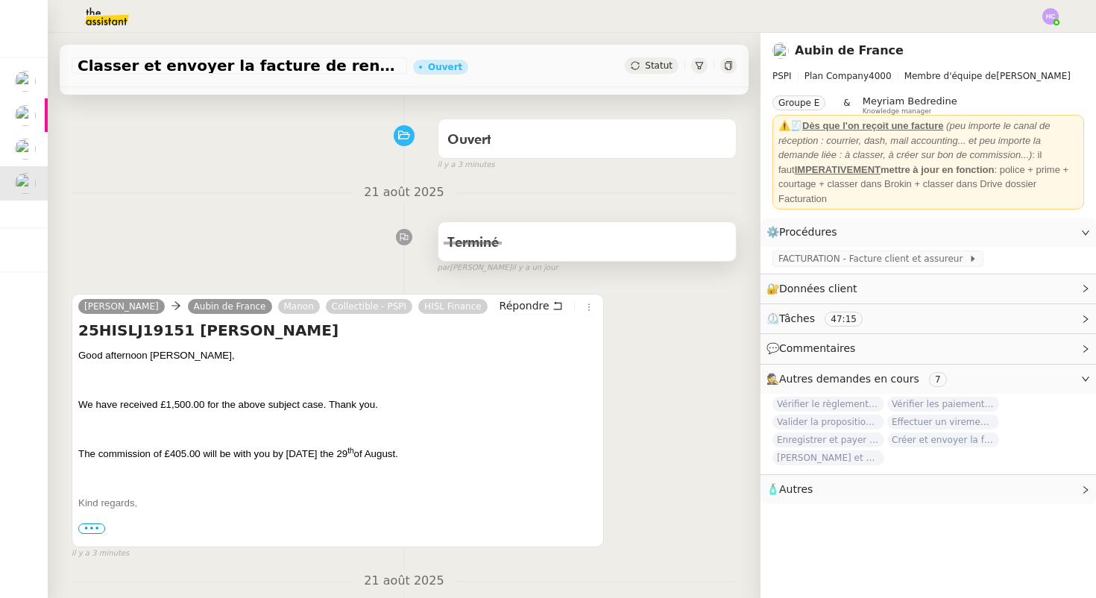
scroll to position [100, 0]
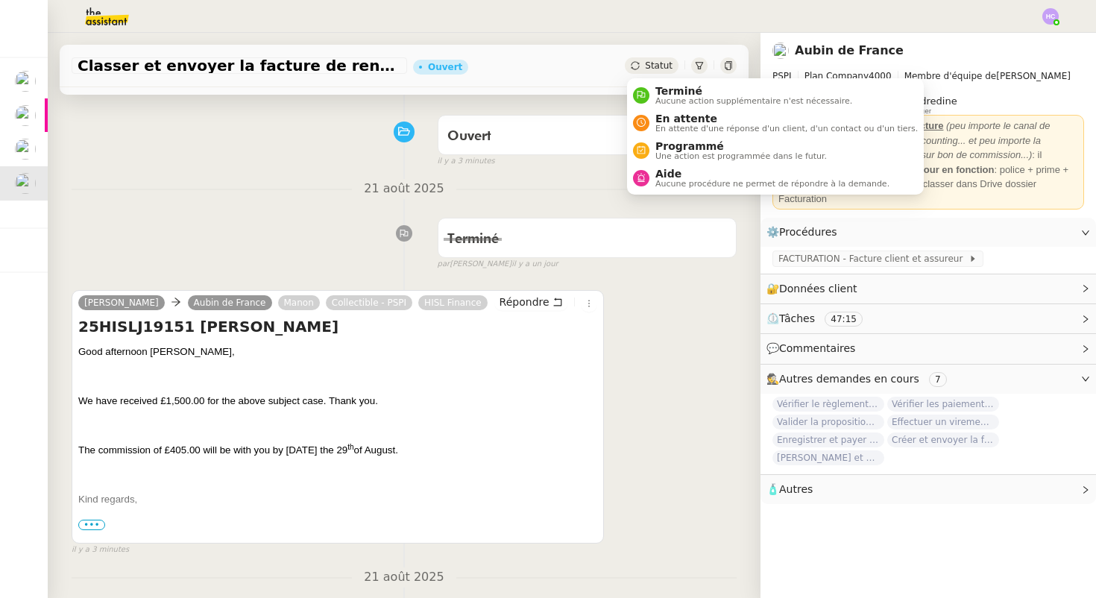
click at [651, 66] on span "Statut" at bounding box center [659, 65] width 28 height 10
click at [664, 124] on span "En attente d'une réponse d'un client, d'un contact ou d'un tiers." at bounding box center [786, 128] width 262 height 8
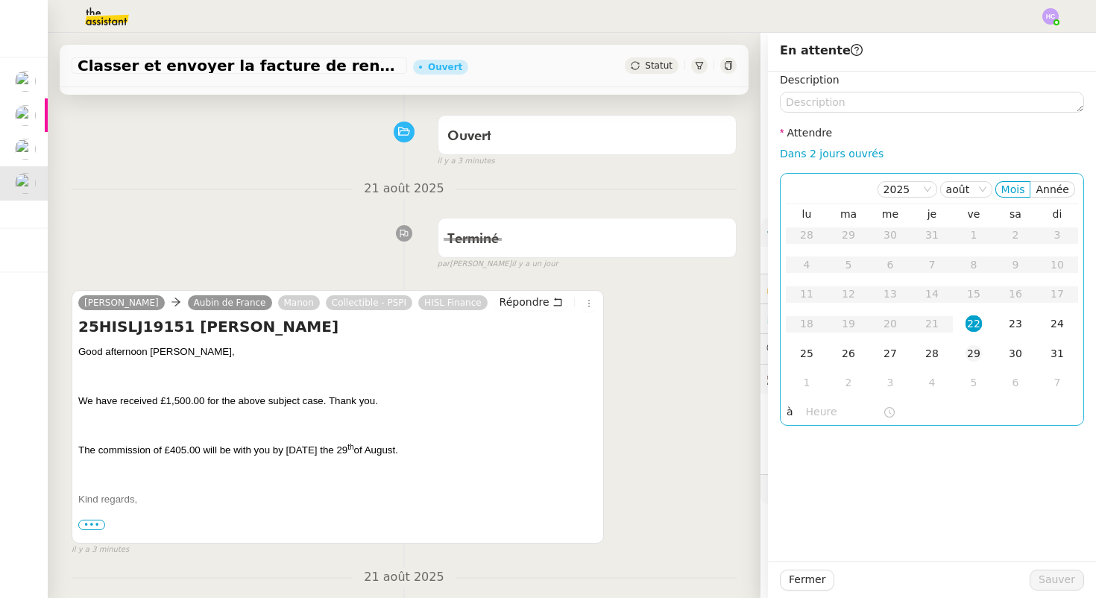
click at [979, 350] on div "29" at bounding box center [973, 353] width 16 height 16
click at [1067, 577] on span "Sauver" at bounding box center [1056, 579] width 37 height 17
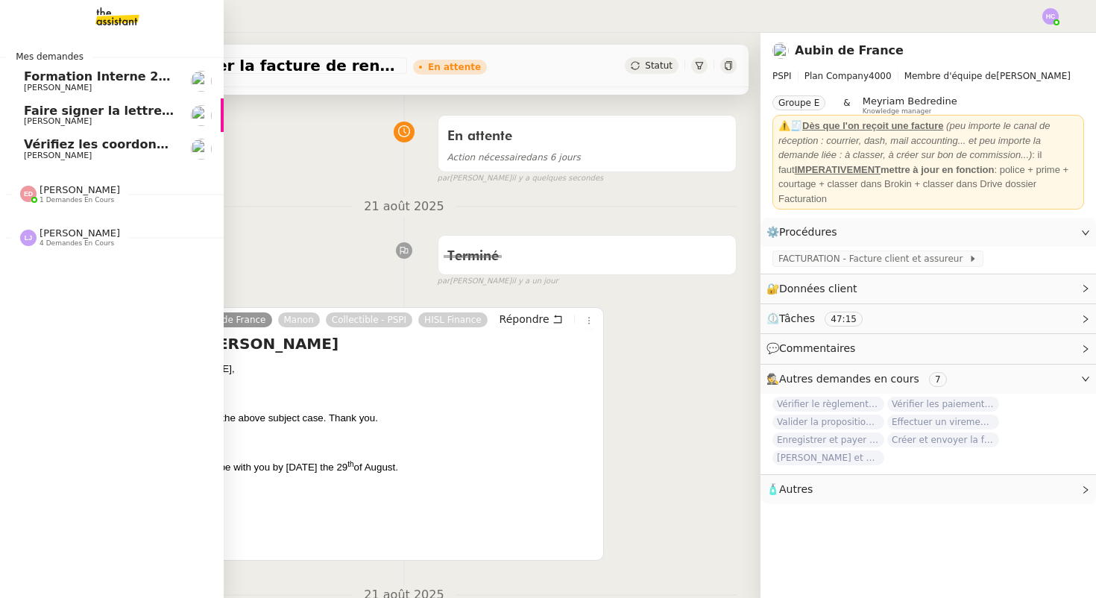
click at [40, 151] on span "Vérifiez les coordonnées bancaires pour le virement" at bounding box center [199, 144] width 350 height 14
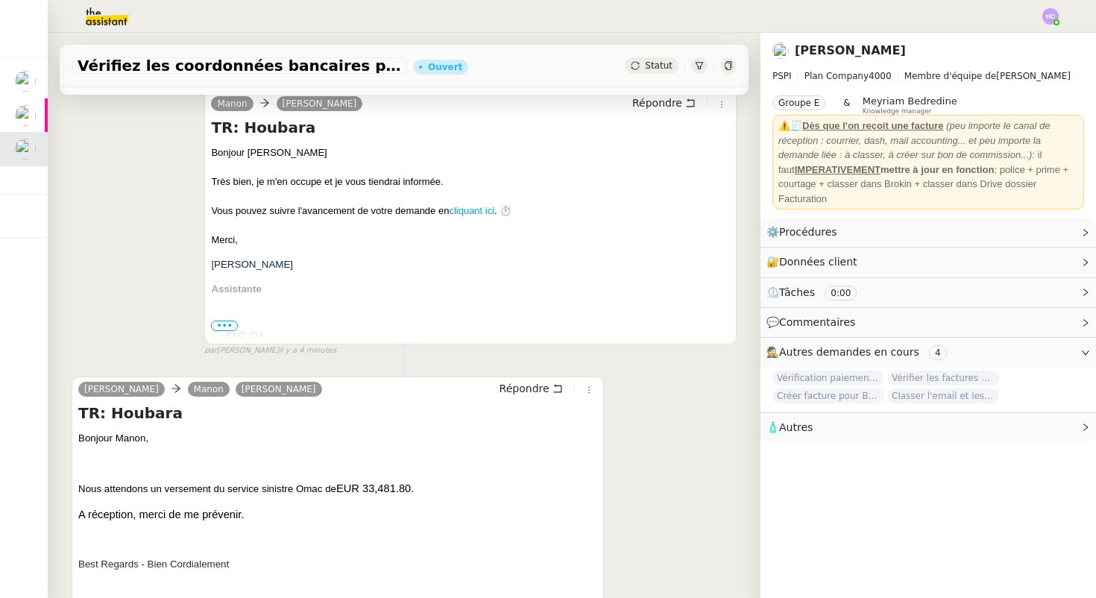
scroll to position [311, 0]
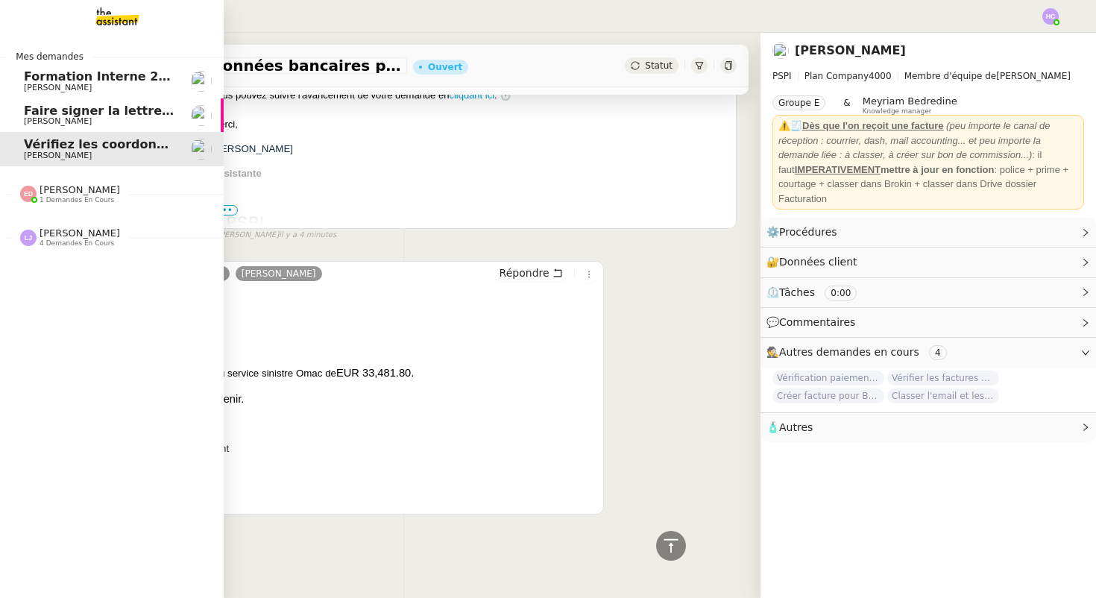
click at [61, 121] on span "Patrick Chotard" at bounding box center [58, 121] width 68 height 10
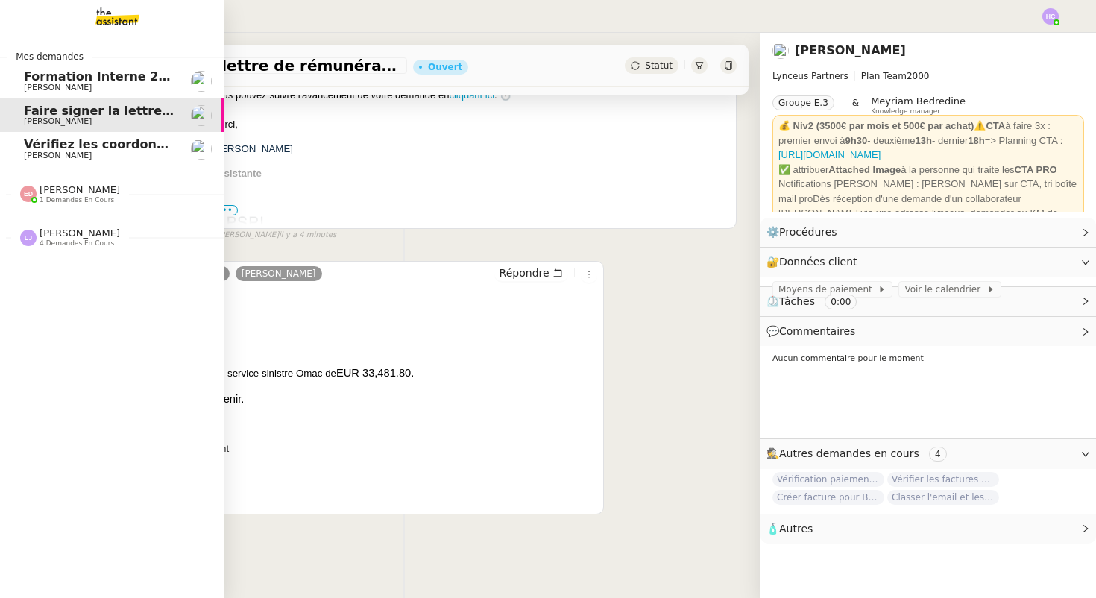
scroll to position [189, 0]
